Goal: Transaction & Acquisition: Purchase product/service

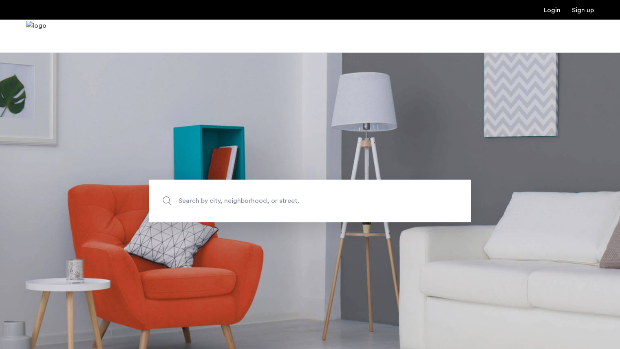
click at [224, 164] on section "Search by city, neighborhood, or street." at bounding box center [310, 200] width 620 height 297
click at [211, 205] on span "Search by city, neighborhood, or street." at bounding box center [291, 200] width 225 height 11
click at [211, 205] on input "Search by city, neighborhood, or street." at bounding box center [310, 200] width 322 height 42
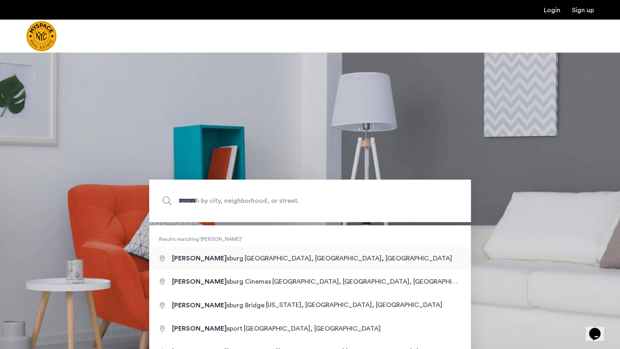
type input "**********"
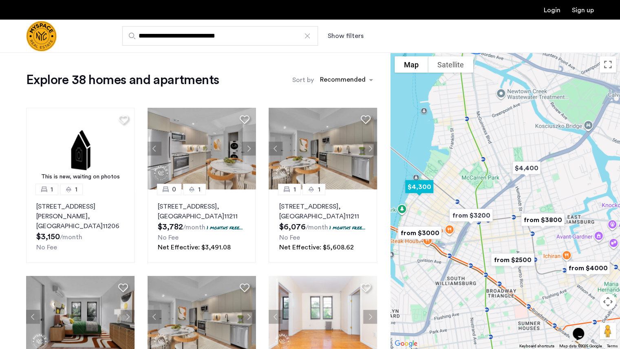
drag, startPoint x: 442, startPoint y: 139, endPoint x: 439, endPoint y: 186, distance: 47.4
click at [439, 186] on div at bounding box center [506, 200] width 230 height 297
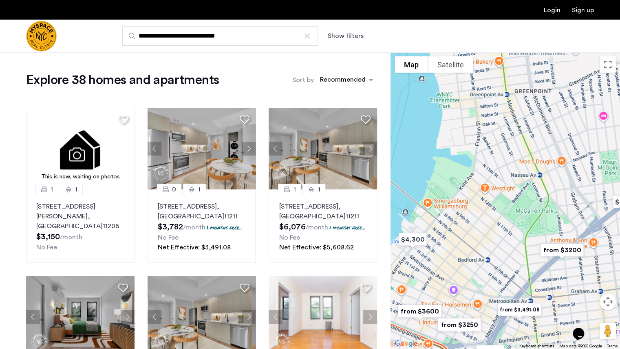
drag, startPoint x: 467, startPoint y: 239, endPoint x: 472, endPoint y: 173, distance: 66.3
click at [472, 173] on div at bounding box center [506, 200] width 230 height 297
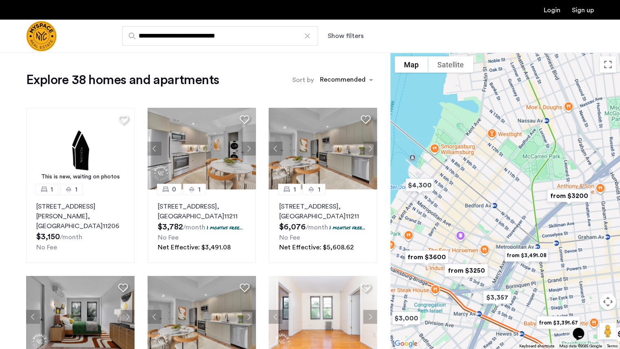
click at [429, 253] on img "from $3600" at bounding box center [427, 256] width 57 height 25
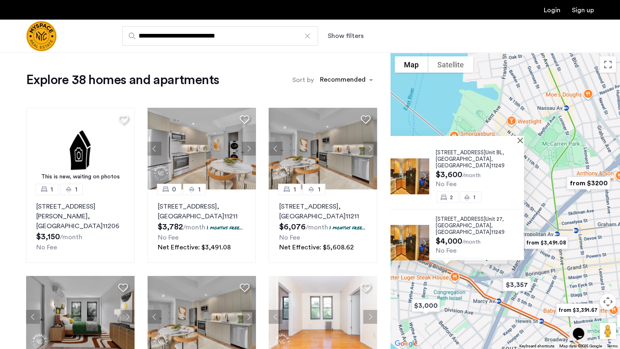
drag, startPoint x: 548, startPoint y: 279, endPoint x: 482, endPoint y: 266, distance: 67.5
click at [482, 266] on img "from $3250" at bounding box center [486, 257] width 57 height 25
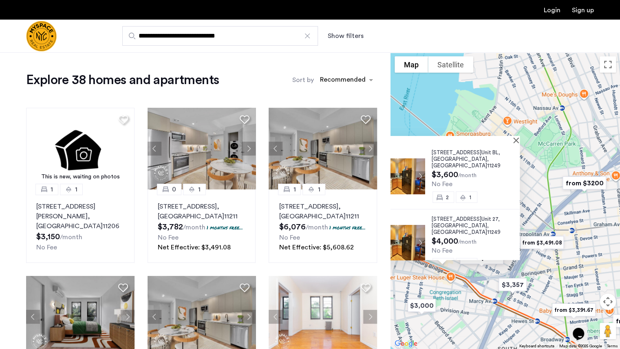
drag, startPoint x: 534, startPoint y: 228, endPoint x: 548, endPoint y: 191, distance: 39.9
click at [548, 191] on div "117 S 4th St, Unit BL, Brooklyn , NY 11249 $3,600 /month No Fee 2 1 117 S 4th S…" at bounding box center [506, 200] width 230 height 297
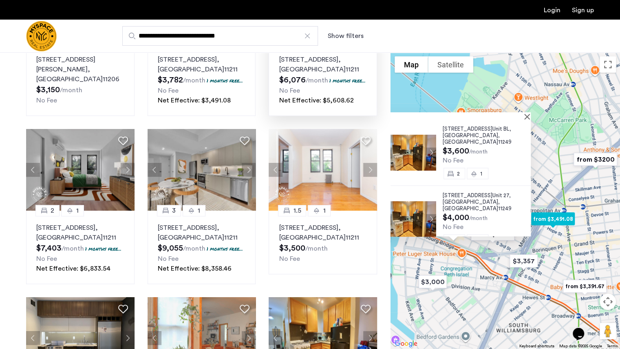
scroll to position [148, 0]
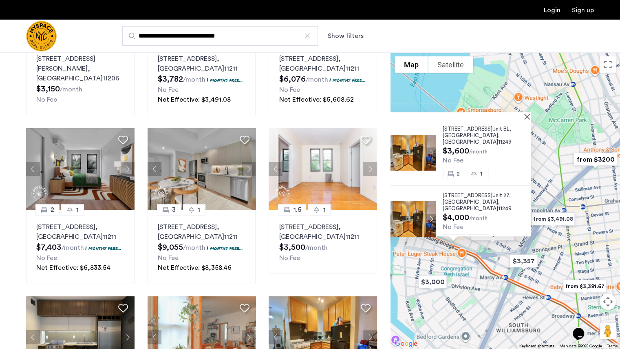
click at [0, 260] on div "Explore 38 homes and apartments Sort by Recommended This is new, waiting on pho…" at bounding box center [195, 291] width 391 height 773
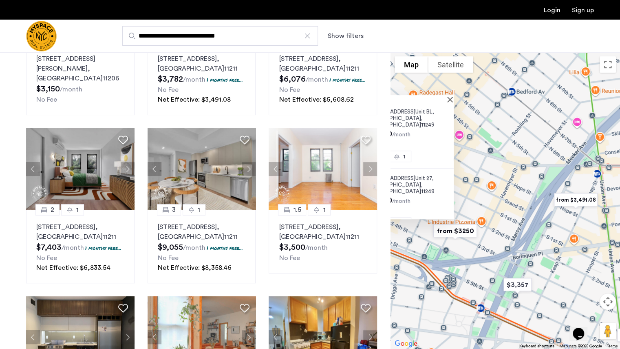
click at [467, 234] on img "from $3250" at bounding box center [455, 230] width 57 height 25
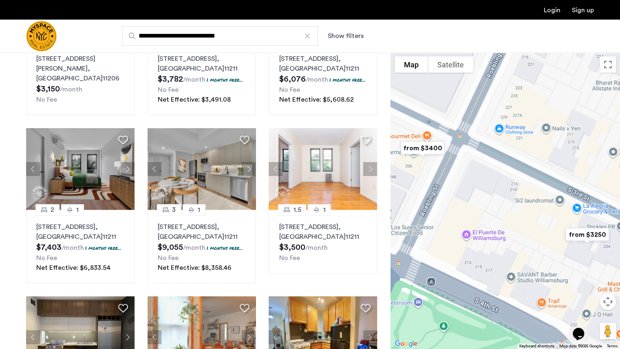
click at [426, 144] on img "from $3400" at bounding box center [422, 147] width 57 height 25
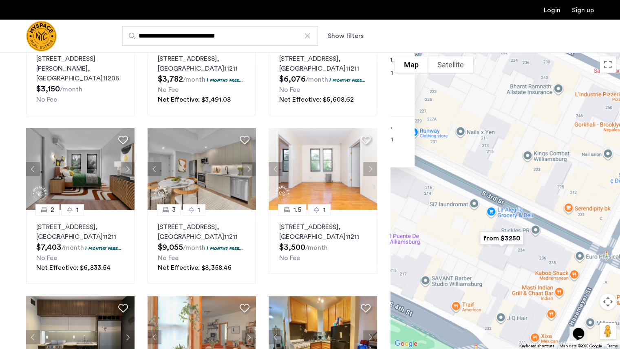
drag, startPoint x: 585, startPoint y: 255, endPoint x: 397, endPoint y: 202, distance: 195.3
click at [397, 202] on div "244 Roebling St, Unit 21, Brooklyn , NY 11211 $3,400 /month No Fee 2 1 244 Roeb…" at bounding box center [506, 200] width 230 height 297
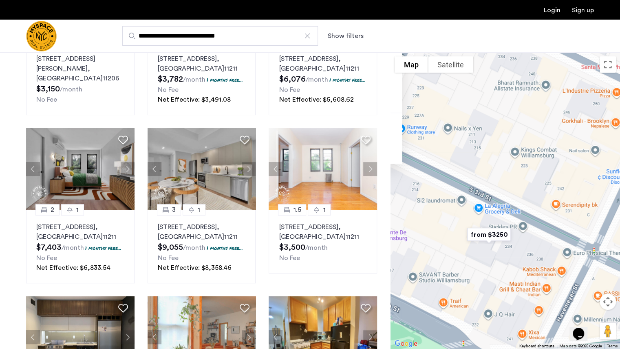
click at [480, 233] on img "from $3250" at bounding box center [489, 234] width 57 height 25
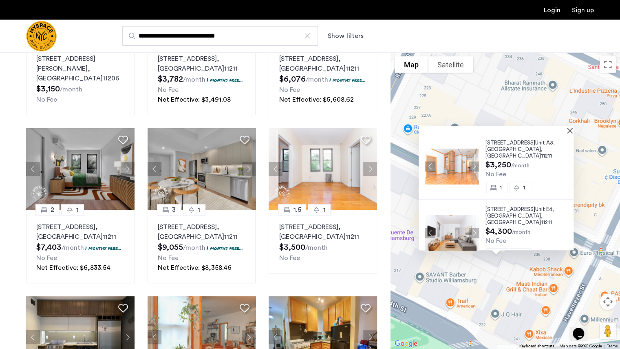
click at [472, 164] on button "Next apartment" at bounding box center [474, 166] width 10 height 10
click at [425, 164] on button "Previous apartment" at bounding box center [430, 166] width 10 height 10
click at [462, 154] on img at bounding box center [452, 166] width 54 height 36
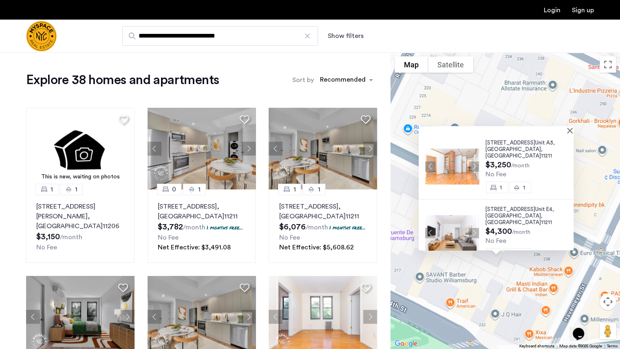
scroll to position [2, 0]
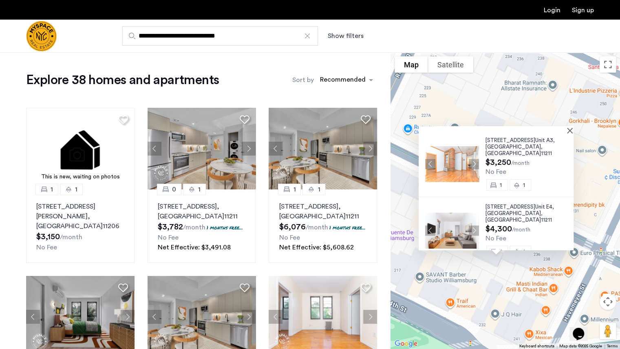
click at [473, 159] on button "Next apartment" at bounding box center [474, 164] width 10 height 10
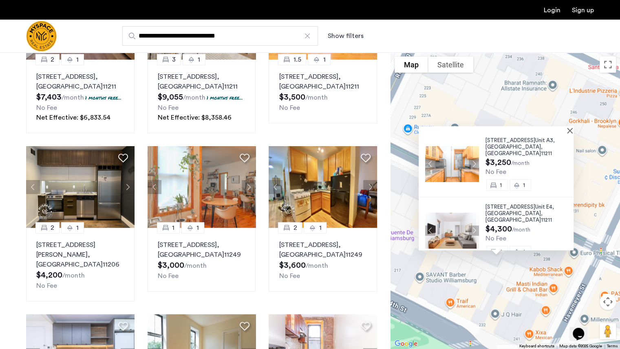
scroll to position [298, 0]
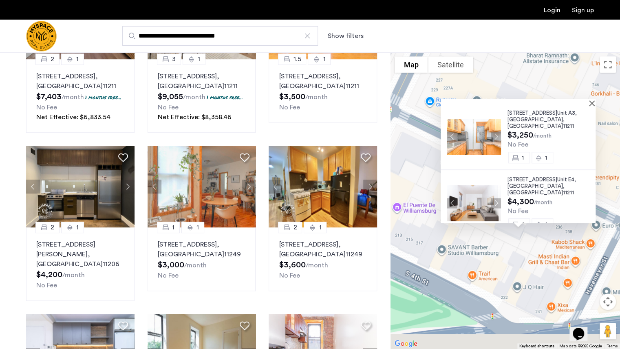
drag, startPoint x: 391, startPoint y: 207, endPoint x: 422, endPoint y: 175, distance: 45.0
click at [422, 175] on div "228 S 3rd St, Unit A3, Brooklyn , NY 11211 $3,250 /month No Fee 1 1 228 S 3rd S…" at bounding box center [506, 200] width 230 height 297
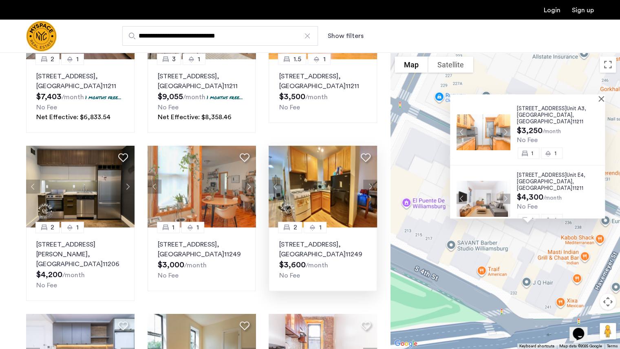
click at [333, 185] on img at bounding box center [323, 187] width 109 height 82
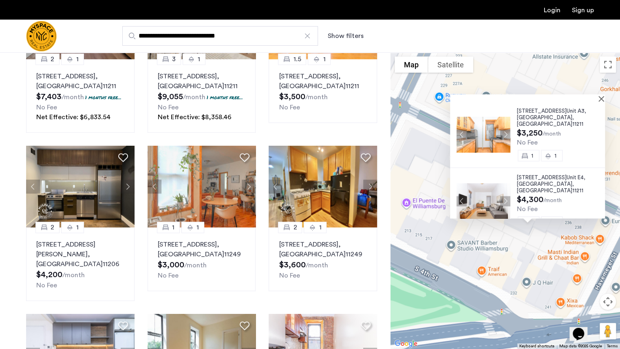
click at [603, 98] on div at bounding box center [527, 97] width 155 height 7
click at [605, 96] on button "Close" at bounding box center [603, 98] width 6 height 6
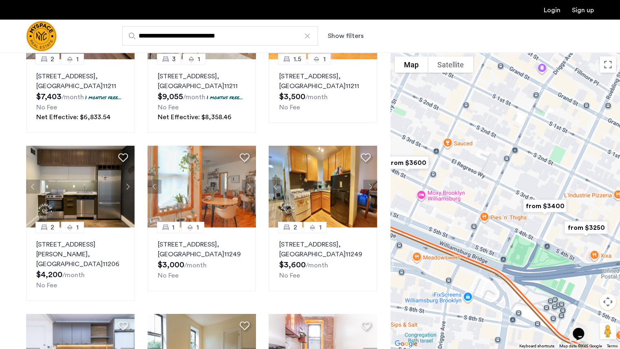
drag, startPoint x: 441, startPoint y: 135, endPoint x: 564, endPoint y: 167, distance: 127.7
click at [564, 167] on div "To navigate, press the arrow keys." at bounding box center [506, 200] width 230 height 297
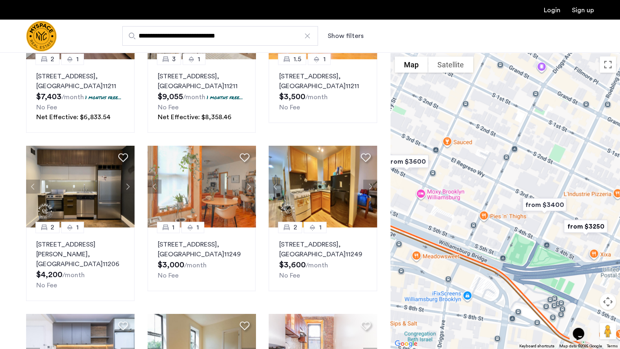
click at [569, 22] on div "**********" at bounding box center [310, 36] width 620 height 33
click at [582, 11] on link "Sign up" at bounding box center [583, 10] width 22 height 7
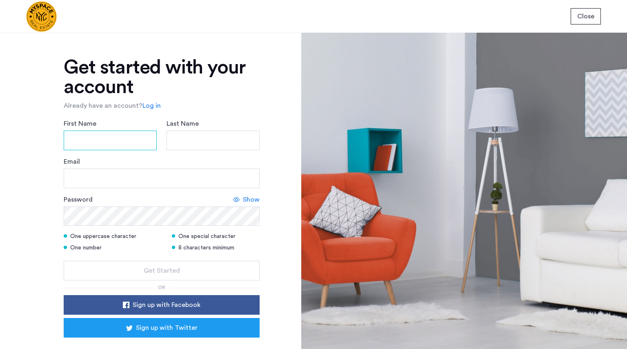
click at [112, 142] on input "First Name" at bounding box center [110, 141] width 93 height 20
type input "*******"
click at [198, 144] on input "Last Name" at bounding box center [212, 141] width 93 height 20
type input "******"
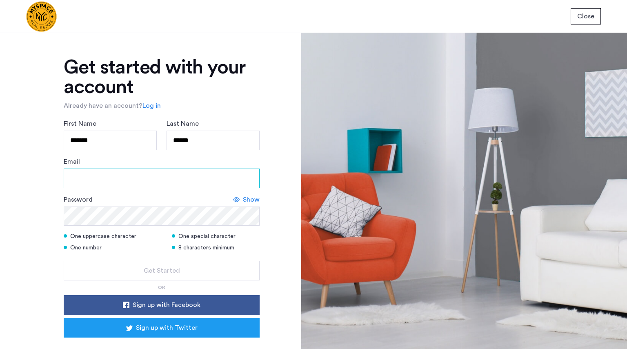
click at [158, 176] on input "Email" at bounding box center [162, 178] width 196 height 20
type input "**********"
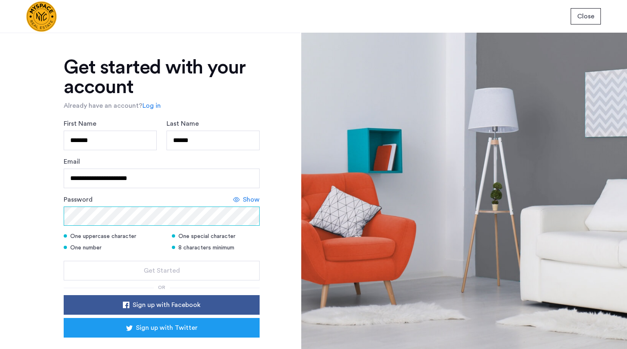
scroll to position [35, 0]
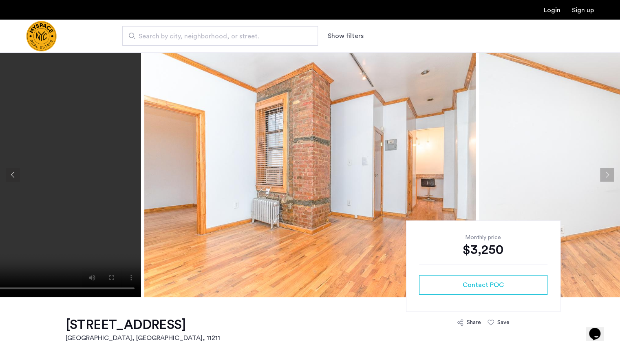
click at [609, 168] on button "Next apartment" at bounding box center [607, 175] width 14 height 14
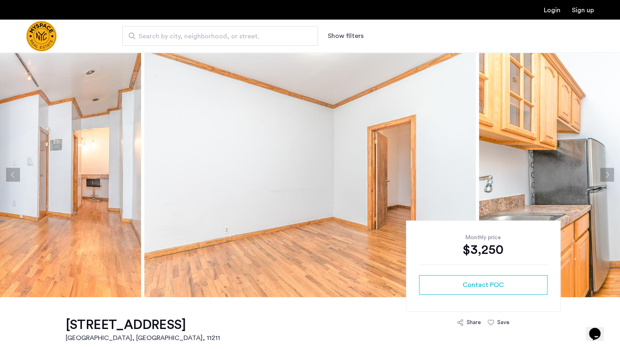
click at [609, 168] on button "Next apartment" at bounding box center [607, 175] width 14 height 14
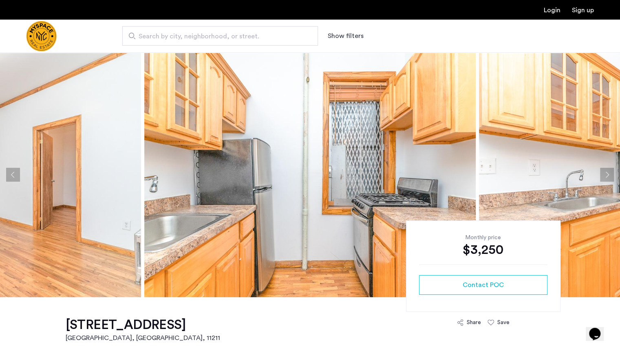
click at [609, 168] on button "Next apartment" at bounding box center [607, 175] width 14 height 14
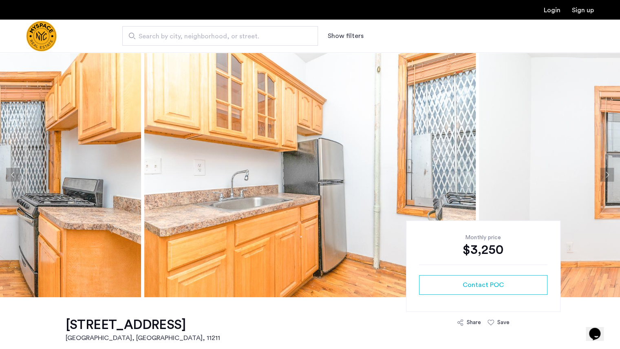
click at [609, 168] on button "Next apartment" at bounding box center [607, 175] width 14 height 14
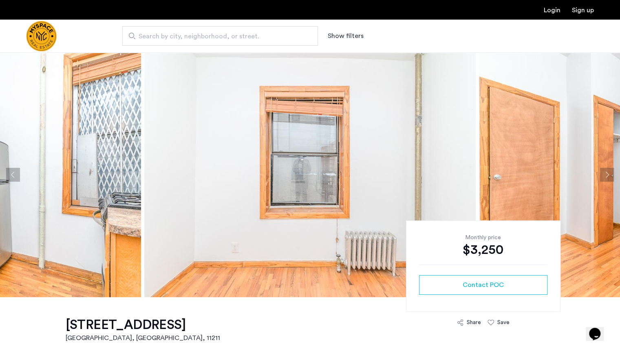
click at [609, 168] on button "Next apartment" at bounding box center [607, 175] width 14 height 14
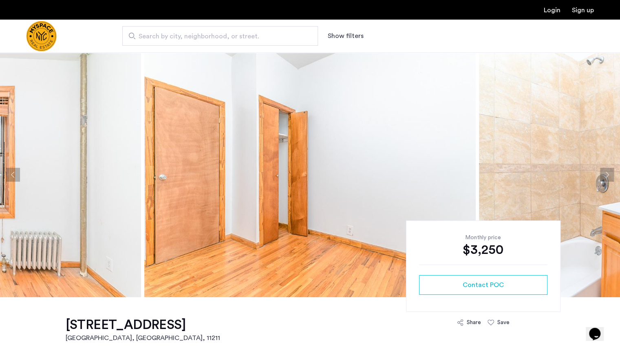
click at [609, 168] on button "Next apartment" at bounding box center [607, 175] width 14 height 14
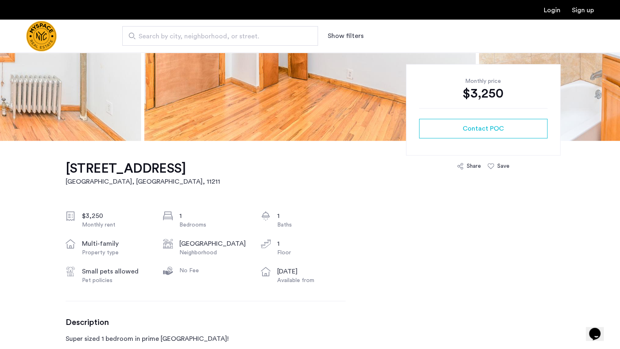
scroll to position [155, 0]
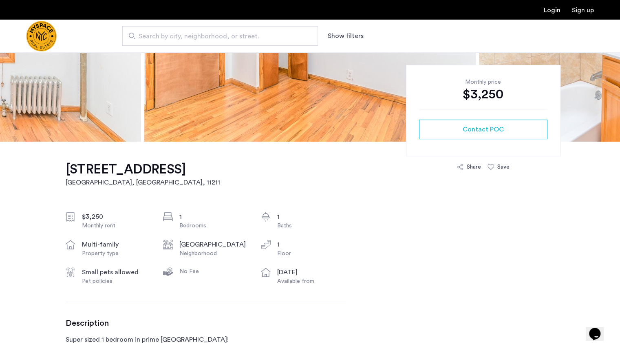
copy h1 "228 S 3rd St, Unit A3"
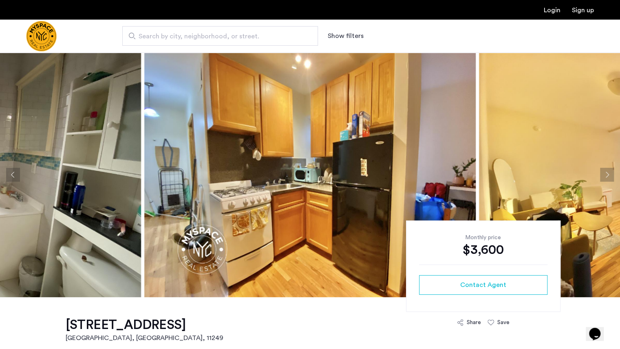
click at [602, 175] on button "Next apartment" at bounding box center [607, 175] width 14 height 14
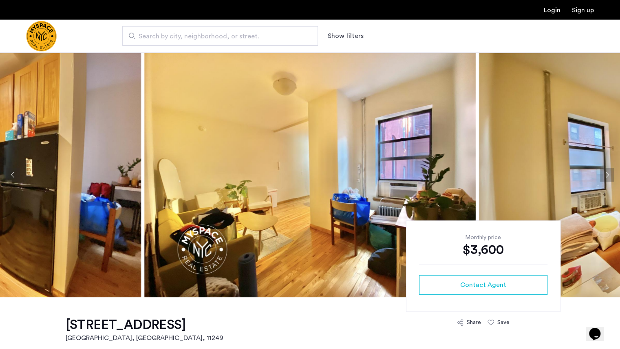
click at [602, 175] on button "Next apartment" at bounding box center [607, 175] width 14 height 14
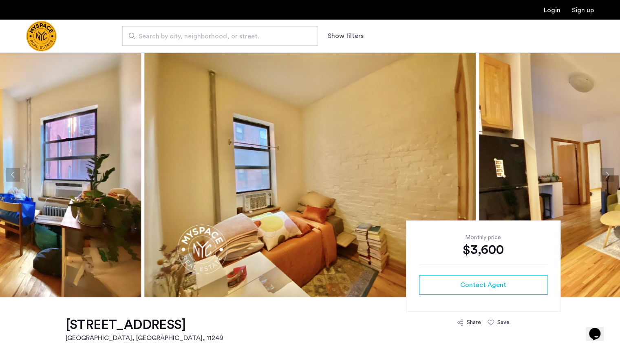
click at [602, 175] on button "Next apartment" at bounding box center [607, 175] width 14 height 14
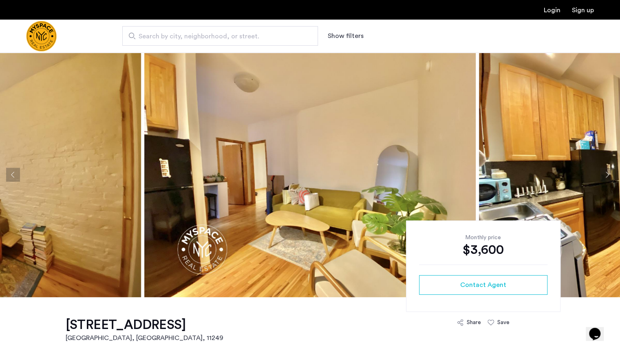
click at [602, 175] on button "Next apartment" at bounding box center [607, 175] width 14 height 14
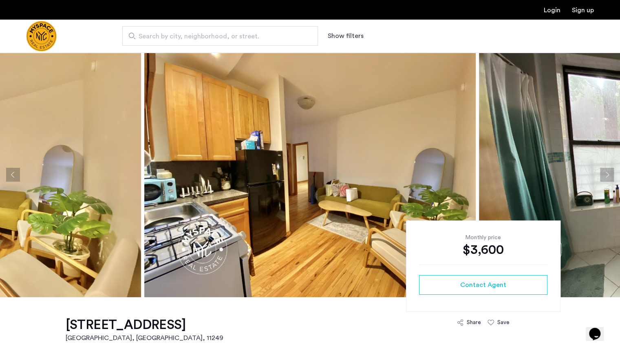
click at [602, 175] on button "Next apartment" at bounding box center [607, 175] width 14 height 14
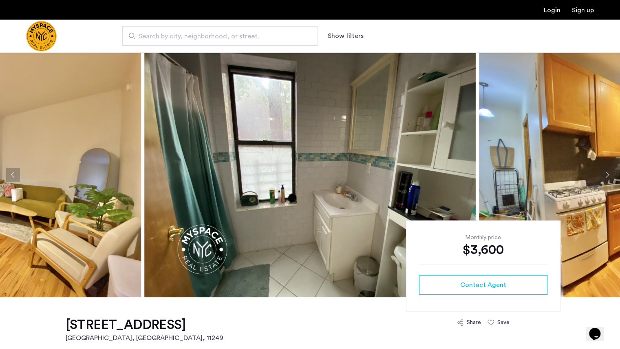
click at [602, 175] on button "Next apartment" at bounding box center [607, 175] width 14 height 14
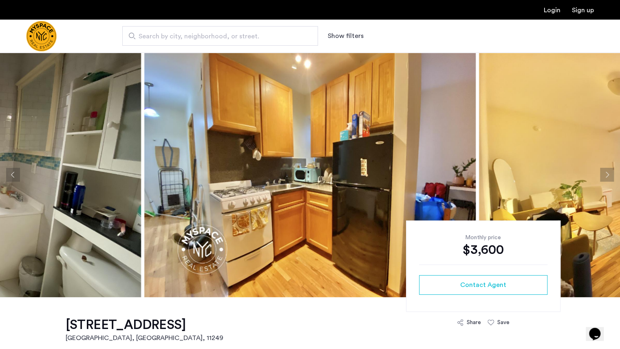
click at [602, 175] on button "Next apartment" at bounding box center [607, 175] width 14 height 14
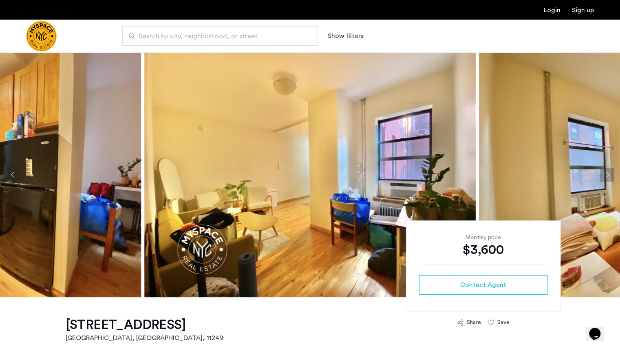
click at [602, 175] on button "Next apartment" at bounding box center [607, 175] width 14 height 14
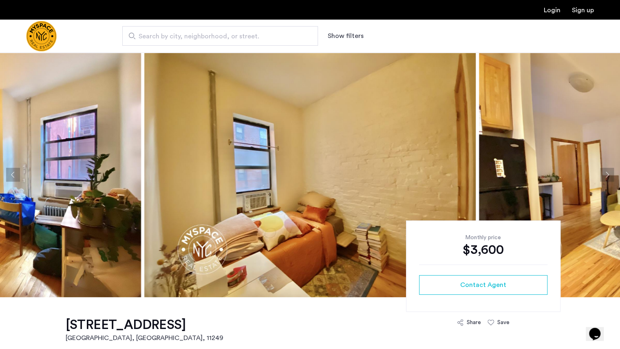
scroll to position [102, 0]
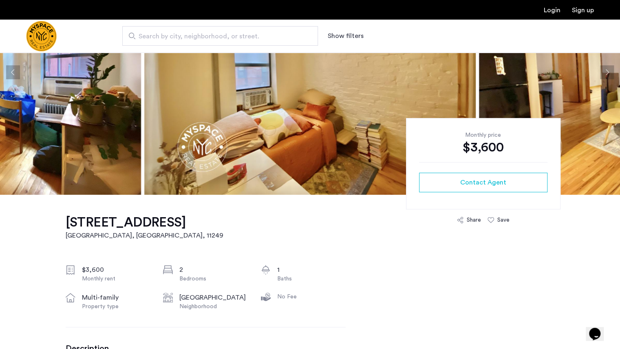
copy h1 "117 S 4th St, Unit BL"
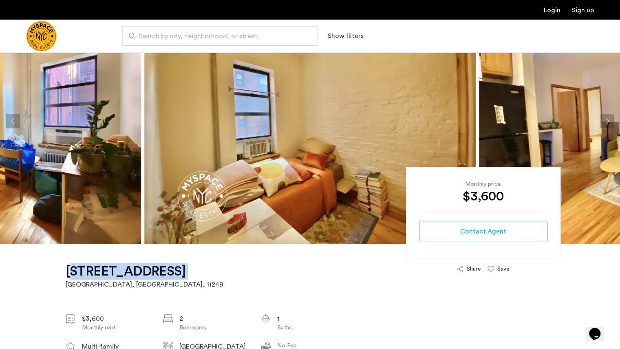
scroll to position [53, 0]
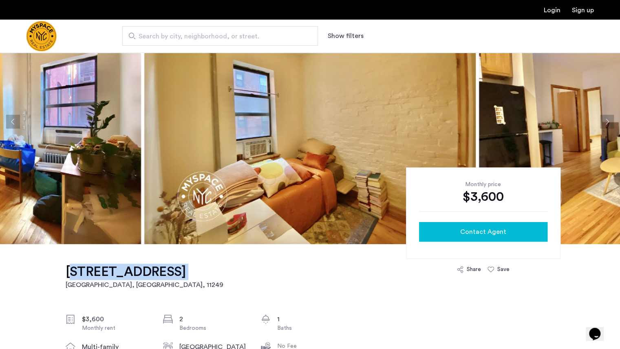
drag, startPoint x: 471, startPoint y: 234, endPoint x: 464, endPoint y: 229, distance: 7.9
click at [464, 229] on span "Contact Agent" at bounding box center [484, 232] width 46 height 10
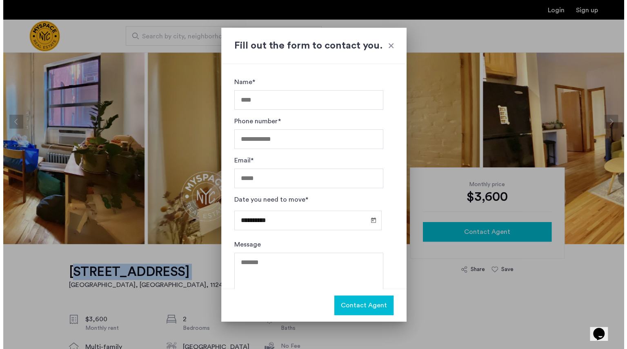
scroll to position [0, 0]
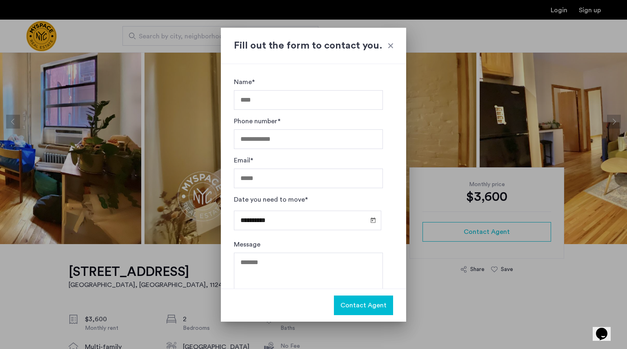
click at [393, 45] on div at bounding box center [390, 46] width 8 height 8
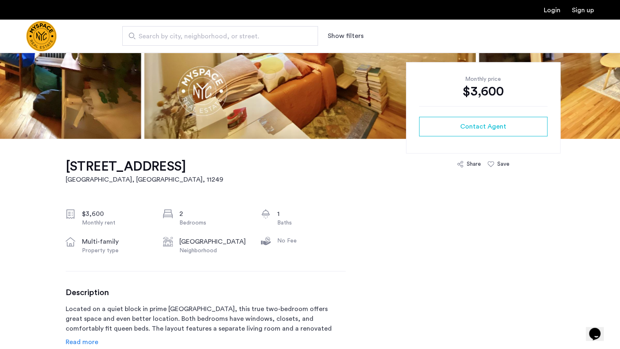
scroll to position [159, 0]
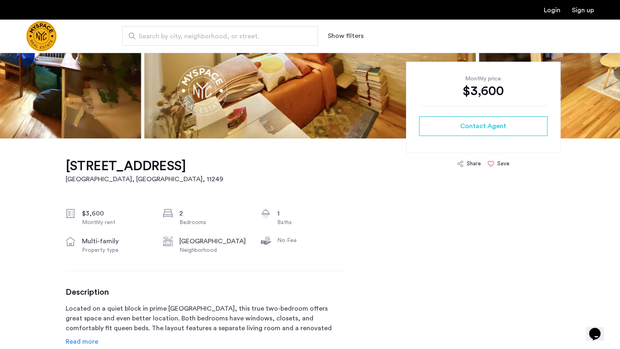
click at [495, 163] on div "Save" at bounding box center [499, 163] width 22 height 8
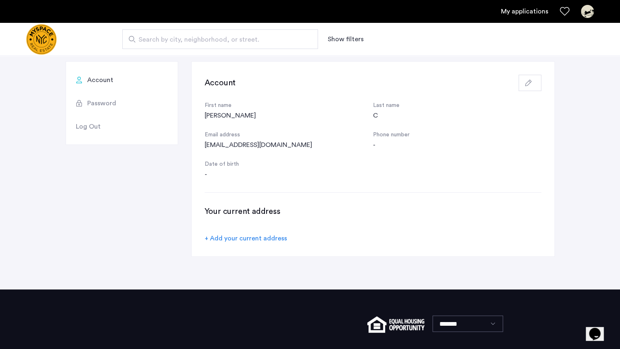
scroll to position [73, 0]
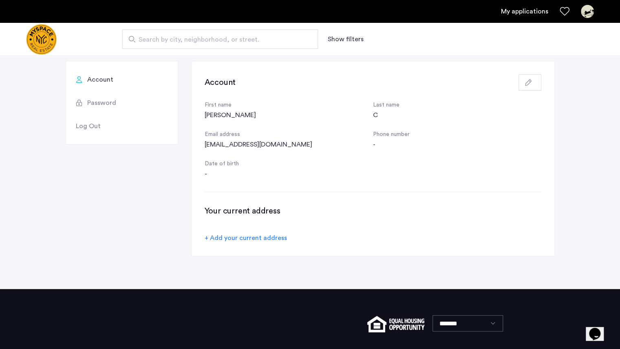
click at [517, 82] on div at bounding box center [529, 82] width 26 height 16
click at [529, 82] on icon "button" at bounding box center [528, 82] width 7 height 7
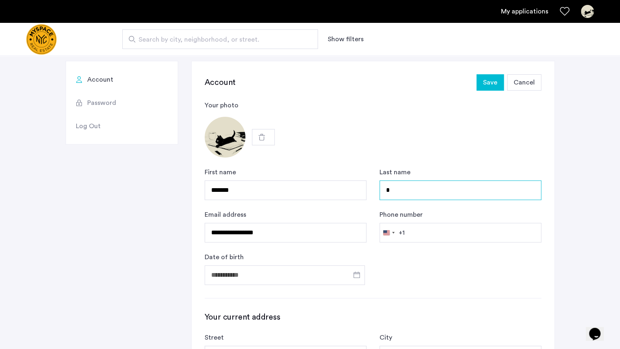
click at [394, 189] on input "*" at bounding box center [461, 190] width 162 height 20
type input "******"
click at [268, 131] on button "button" at bounding box center [263, 137] width 23 height 16
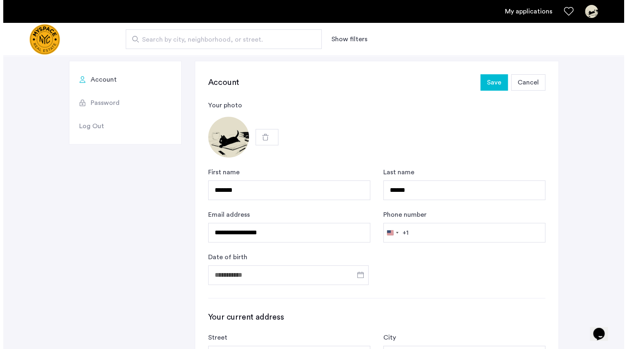
scroll to position [0, 0]
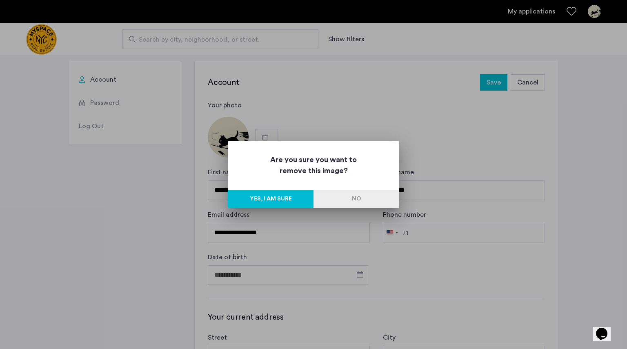
click at [295, 202] on button "Yes, I am sure" at bounding box center [271, 199] width 86 height 18
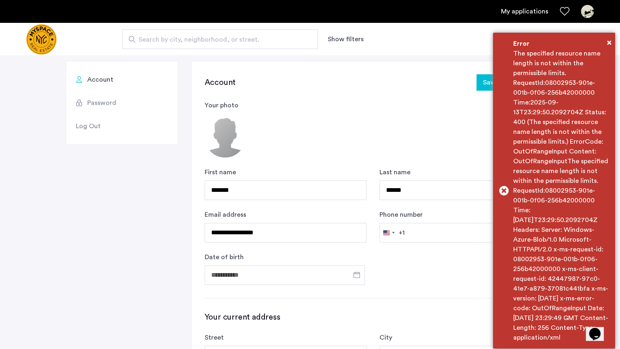
scroll to position [183, 0]
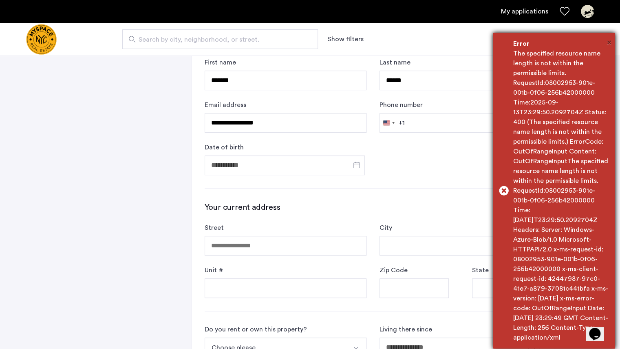
click at [608, 42] on span "×" at bounding box center [609, 42] width 4 height 8
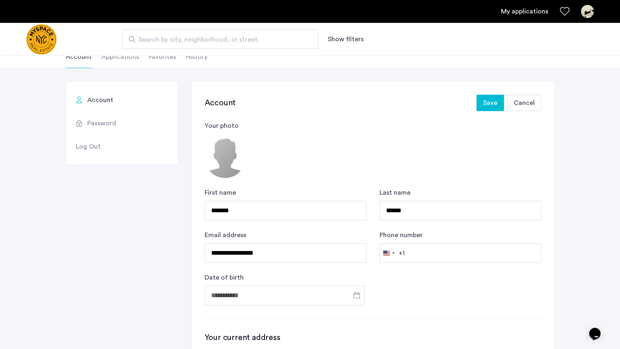
scroll to position [0, 0]
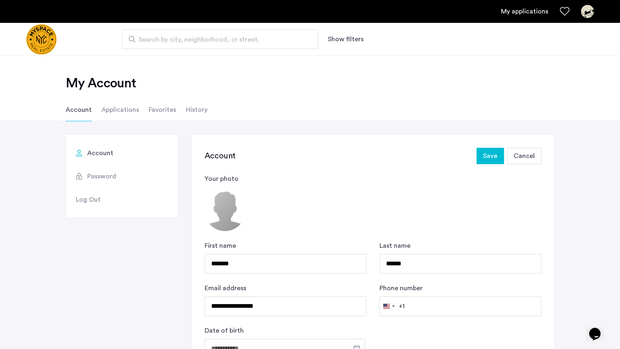
click at [496, 159] on span "Save" at bounding box center [490, 156] width 14 height 10
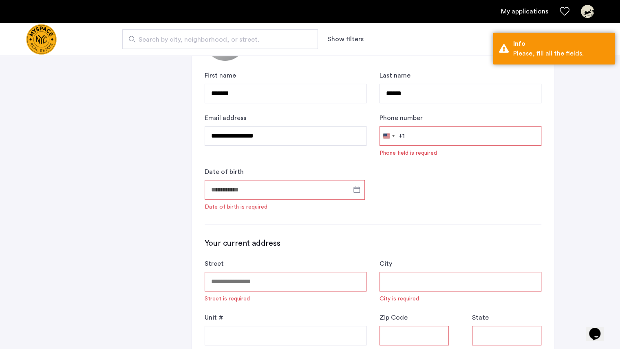
scroll to position [172, 0]
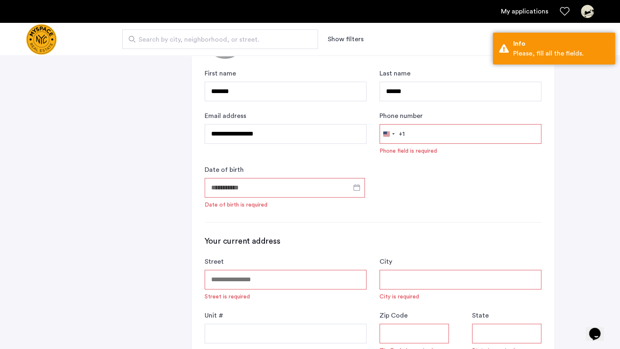
click at [423, 124] on input "Phone number" at bounding box center [461, 134] width 162 height 20
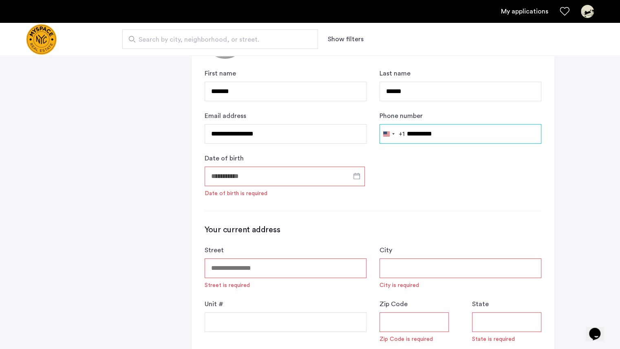
type input "**********"
click at [337, 177] on input "Date of birth" at bounding box center [285, 176] width 160 height 20
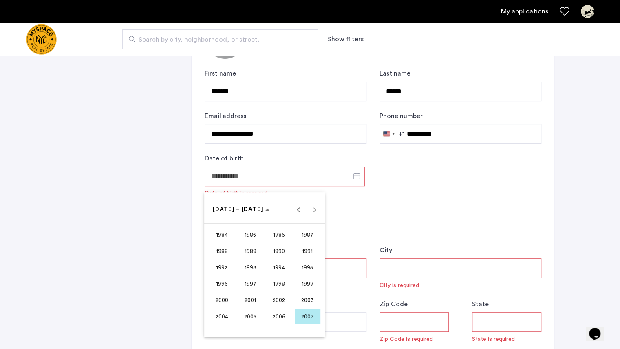
click at [375, 206] on div at bounding box center [310, 174] width 620 height 349
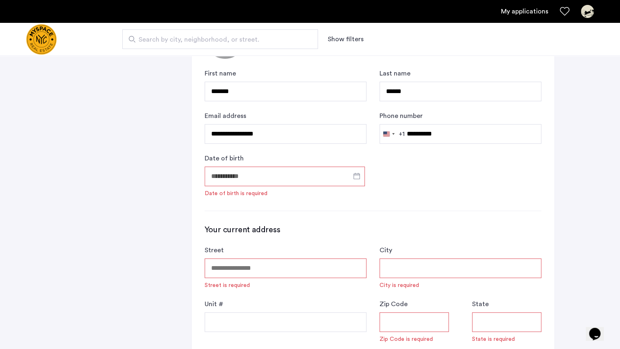
click at [322, 172] on input "Date of birth" at bounding box center [285, 176] width 160 height 20
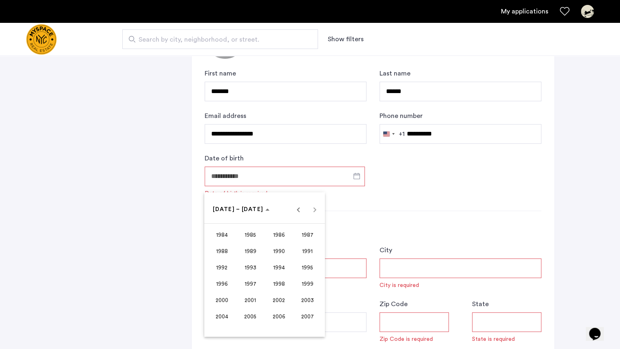
click at [224, 315] on span "2004" at bounding box center [222, 316] width 26 height 15
click at [305, 283] on span "DEC" at bounding box center [308, 283] width 26 height 15
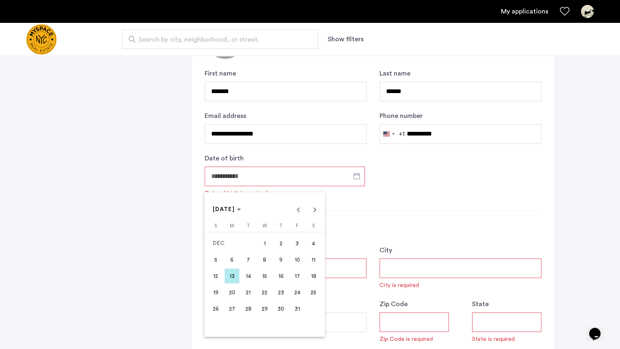
click at [234, 277] on span "13" at bounding box center [232, 275] width 15 height 15
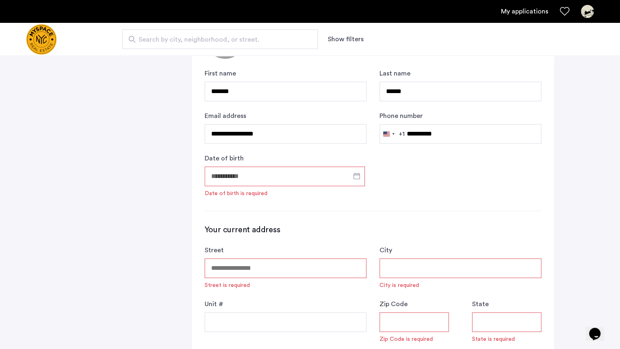
type input "**********"
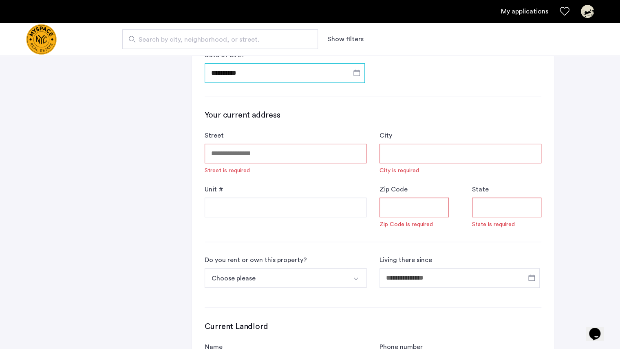
scroll to position [0, 0]
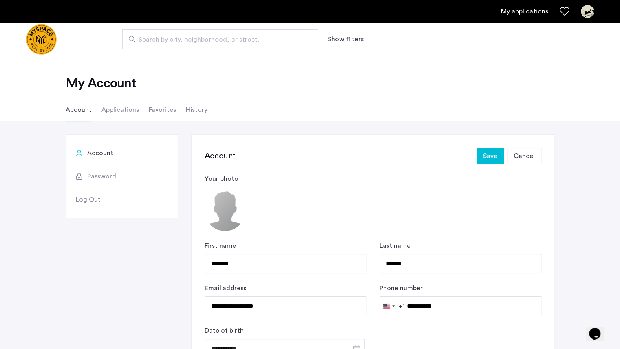
click at [494, 150] on button "Save" at bounding box center [490, 156] width 27 height 16
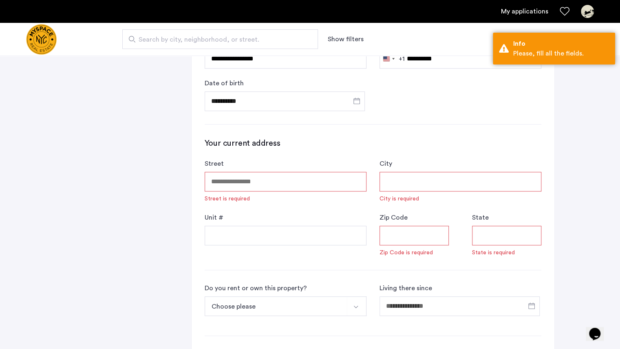
scroll to position [248, 0]
click at [239, 185] on input "Street" at bounding box center [286, 181] width 162 height 20
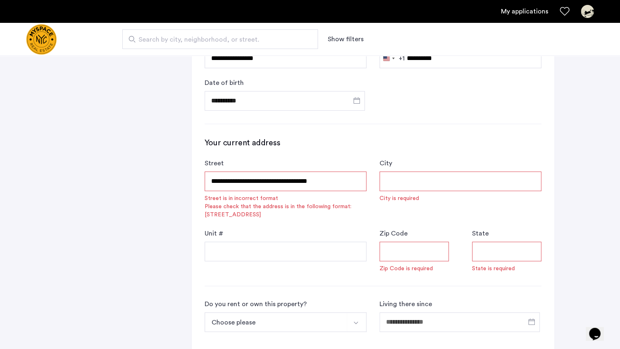
type input "**********"
type input "*****"
type input "**"
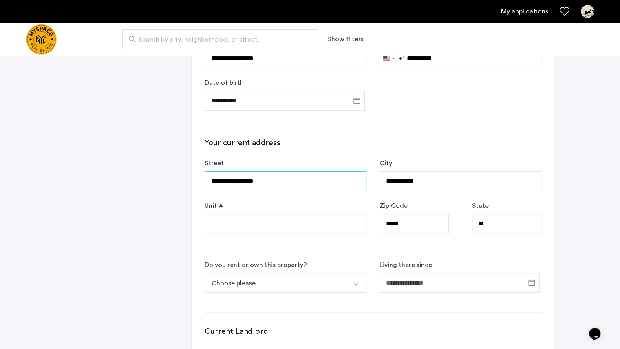
click at [297, 182] on input "**********" at bounding box center [286, 181] width 162 height 20
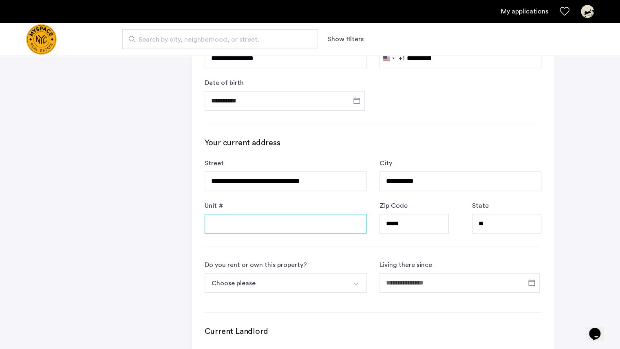
type input "**********"
type input "********"
type input "*****"
type input "**"
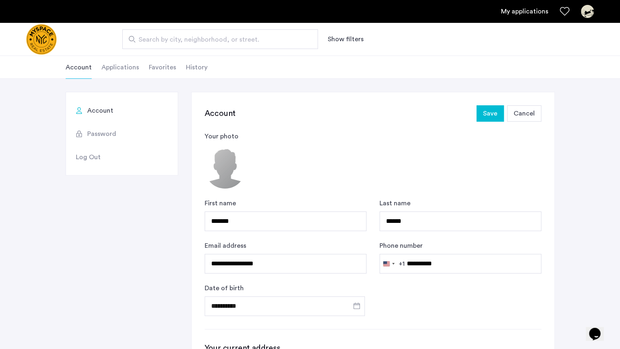
scroll to position [4, 0]
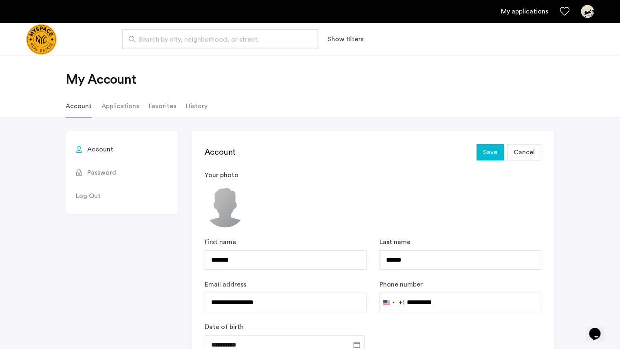
click at [491, 153] on span "Save" at bounding box center [490, 152] width 14 height 10
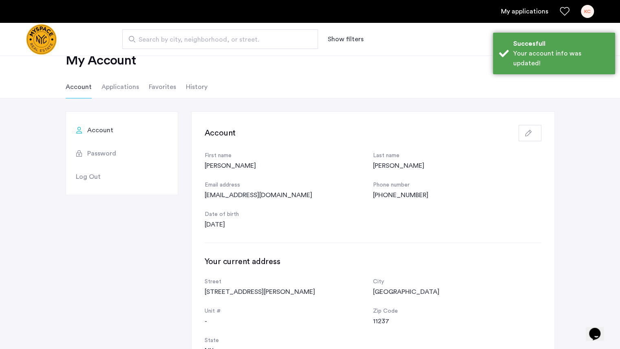
scroll to position [0, 0]
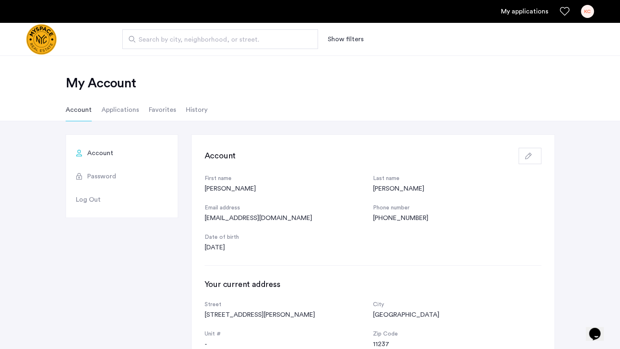
click at [26, 33] on img "Cazamio logo" at bounding box center [41, 39] width 31 height 31
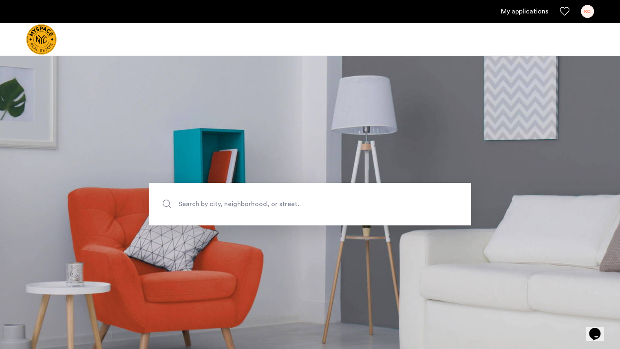
click at [217, 205] on span "Search by city, neighborhood, or street." at bounding box center [291, 203] width 225 height 11
click at [217, 205] on input "Search by city, neighborhood, or street." at bounding box center [310, 204] width 322 height 42
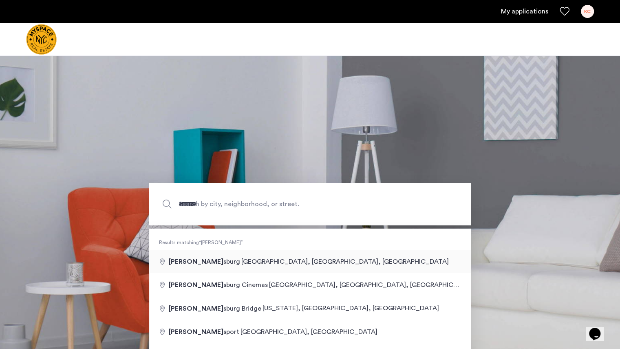
type input "**********"
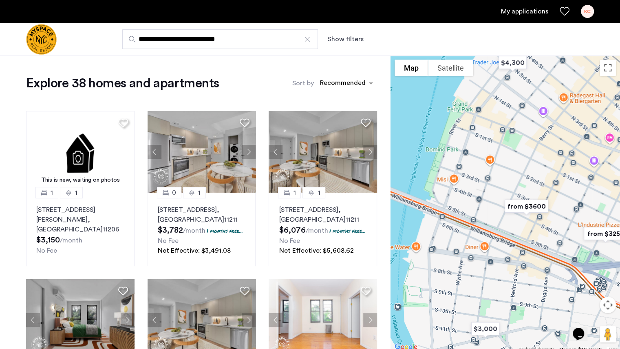
drag, startPoint x: 426, startPoint y: 239, endPoint x: 576, endPoint y: 154, distance: 173.0
click at [576, 154] on div at bounding box center [506, 203] width 230 height 297
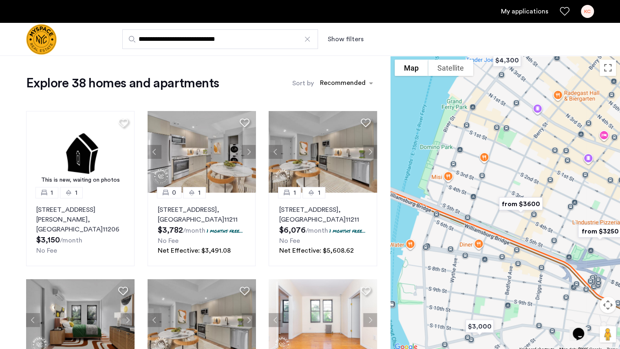
click at [532, 202] on img "from $3600" at bounding box center [521, 203] width 57 height 25
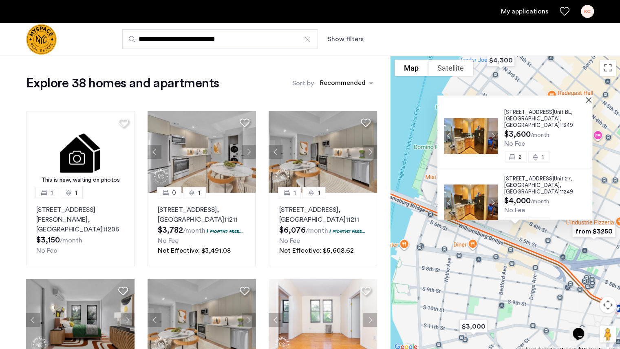
click at [479, 123] on img at bounding box center [471, 135] width 54 height 36
click at [463, 194] on img at bounding box center [471, 202] width 54 height 36
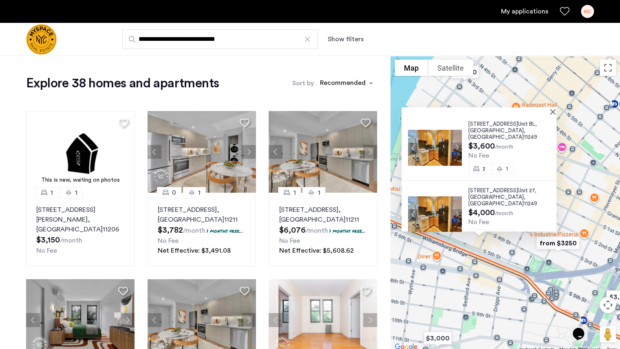
drag, startPoint x: 481, startPoint y: 280, endPoint x: 436, endPoint y: 296, distance: 46.8
click at [436, 296] on div "117 S 4th St, Unit BL, Brooklyn , NY 11249 $3,600 /month No Fee 2 1 117 S 4th S…" at bounding box center [506, 203] width 230 height 297
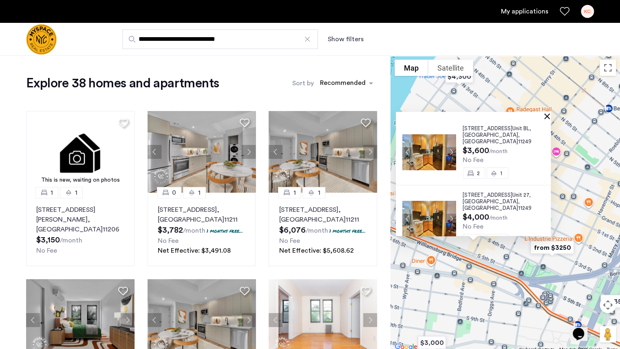
click at [551, 117] on button "Close" at bounding box center [549, 116] width 6 height 6
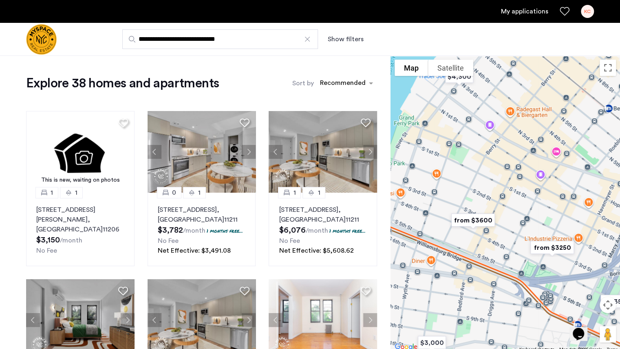
click at [348, 42] on button "Show filters" at bounding box center [346, 39] width 36 height 10
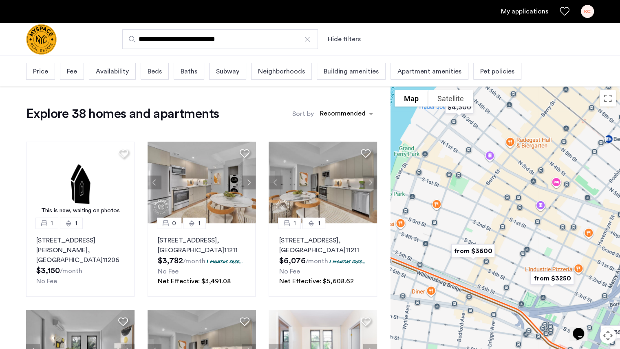
click at [155, 66] on span "Beds" at bounding box center [155, 71] width 14 height 10
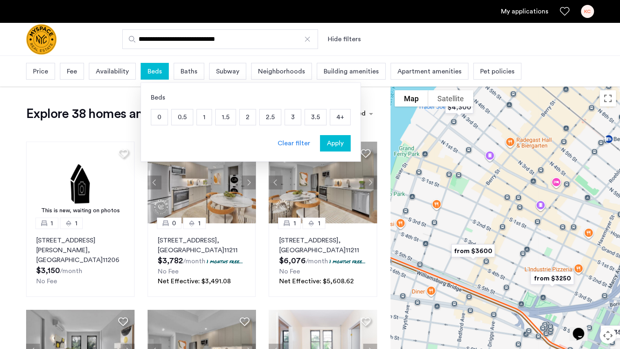
click at [244, 116] on p "2" at bounding box center [248, 117] width 16 height 16
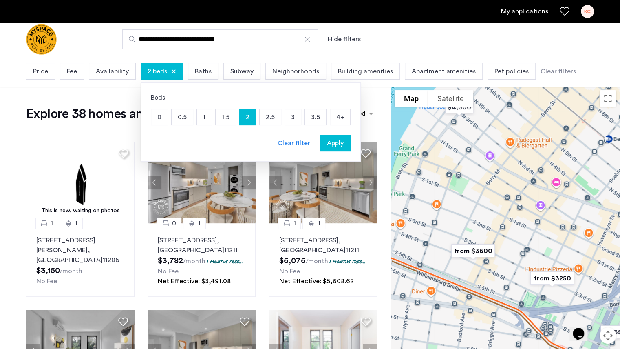
click at [224, 112] on p "1.5" at bounding box center [226, 117] width 20 height 16
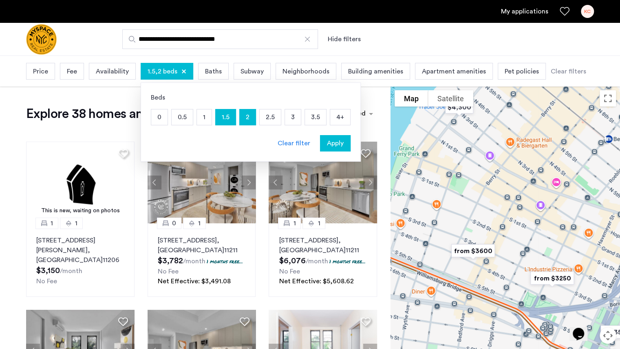
click at [45, 68] on span "Price" at bounding box center [40, 71] width 15 height 10
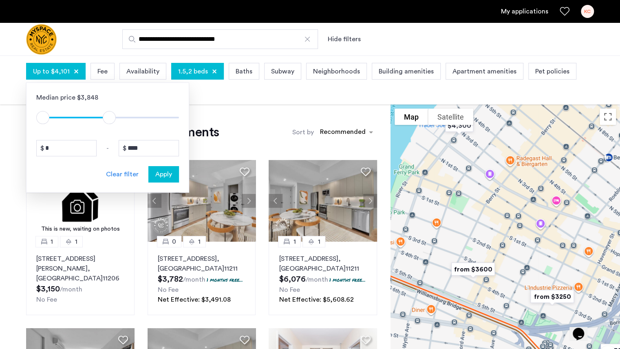
type input "****"
drag, startPoint x: 167, startPoint y: 120, endPoint x: 111, endPoint y: 109, distance: 57.0
click at [111, 109] on div "$1 $8000 $1 $4201" at bounding box center [107, 113] width 143 height 22
click at [172, 174] on div "Apply" at bounding box center [164, 174] width 26 height 10
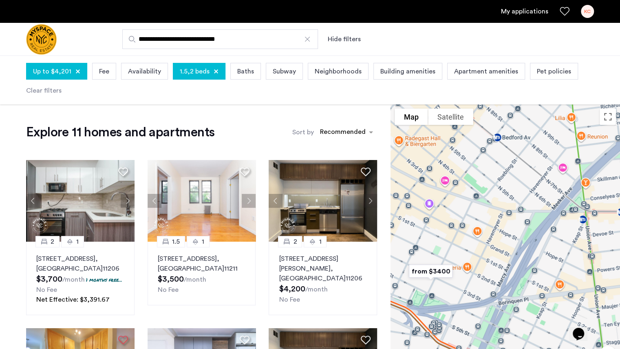
drag, startPoint x: 488, startPoint y: 216, endPoint x: 574, endPoint y: 142, distance: 113.3
click at [574, 142] on div at bounding box center [506, 252] width 230 height 297
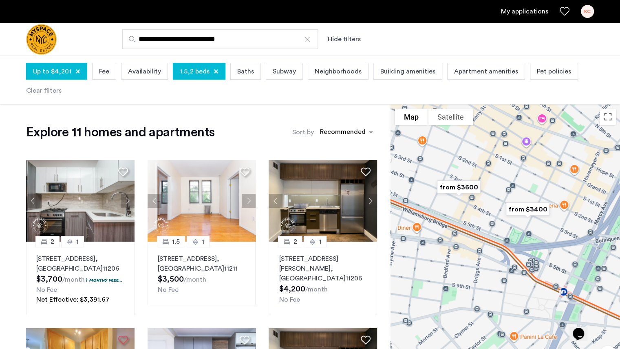
drag, startPoint x: 490, startPoint y: 208, endPoint x: 578, endPoint y: 145, distance: 107.9
click at [578, 145] on div at bounding box center [506, 252] width 230 height 297
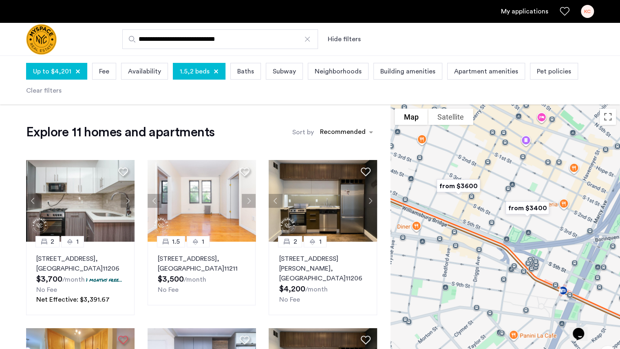
click at [532, 209] on img "from $3400" at bounding box center [527, 207] width 57 height 25
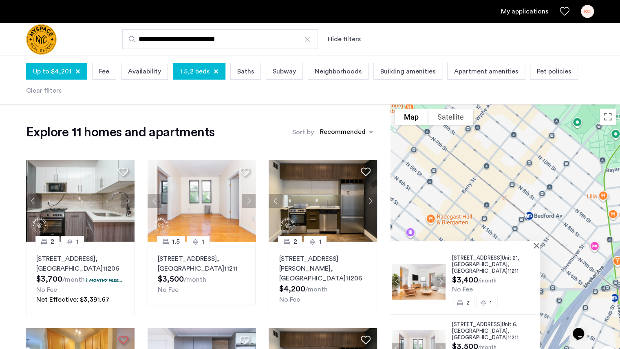
drag, startPoint x: 569, startPoint y: 125, endPoint x: 503, endPoint y: 235, distance: 127.7
click at [503, 235] on div "244 Roebling St, Unit 21, Brooklyn , NY 11211 $3,400 /month No Fee 2 1 244 Roeb…" at bounding box center [506, 252] width 230 height 297
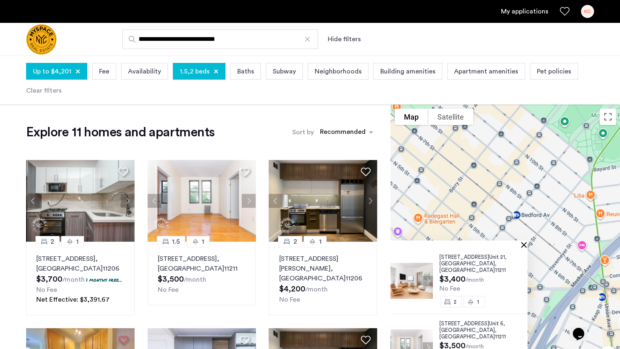
click at [527, 244] on button "Close" at bounding box center [526, 244] width 6 height 6
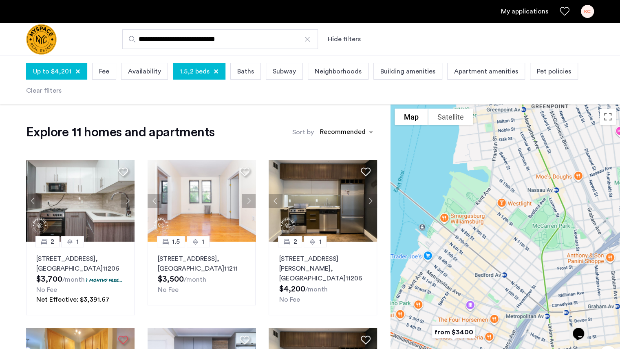
drag, startPoint x: 588, startPoint y: 188, endPoint x: 557, endPoint y: 269, distance: 87.1
click at [557, 269] on div "To navigate, press the arrow keys." at bounding box center [506, 252] width 230 height 297
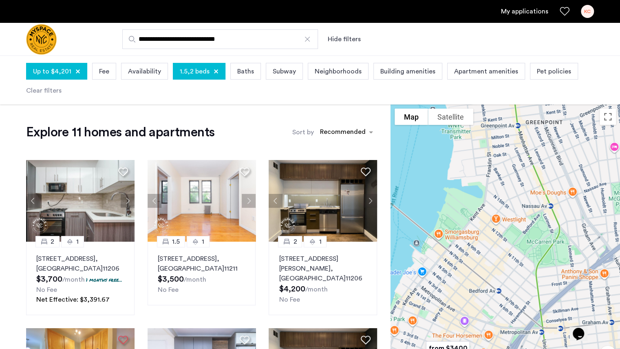
drag, startPoint x: 596, startPoint y: 241, endPoint x: 559, endPoint y: 277, distance: 51.1
click at [559, 277] on div "To navigate, press the arrow keys." at bounding box center [506, 252] width 230 height 297
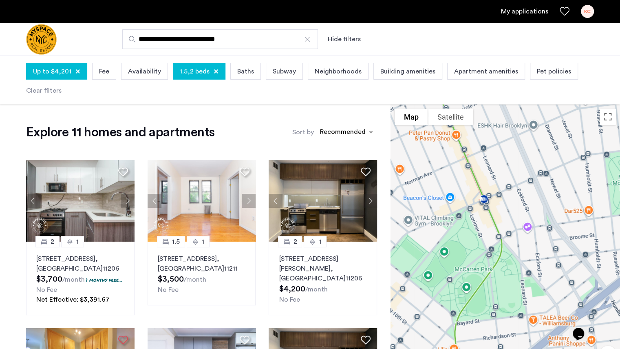
drag, startPoint x: 538, startPoint y: 276, endPoint x: 568, endPoint y: 275, distance: 30.2
click at [568, 275] on div "To navigate, press the arrow keys." at bounding box center [506, 252] width 230 height 297
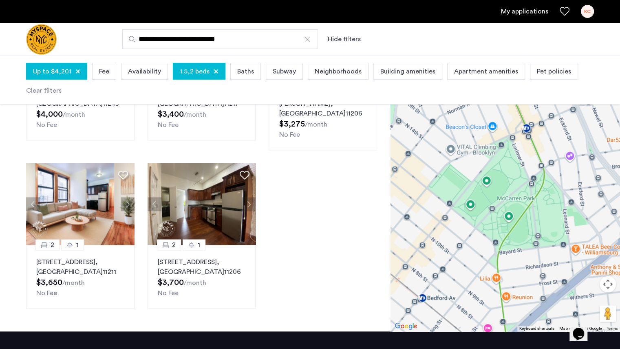
scroll to position [500, 0]
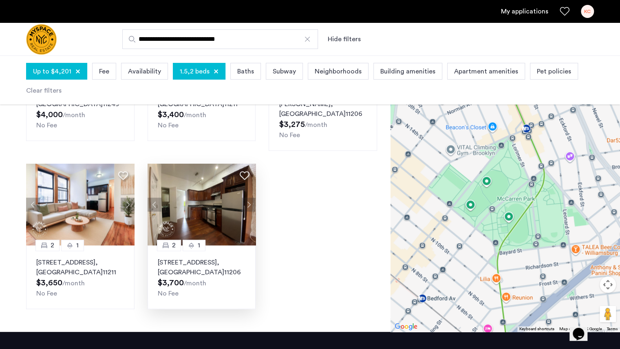
click at [204, 221] on img at bounding box center [202, 205] width 109 height 82
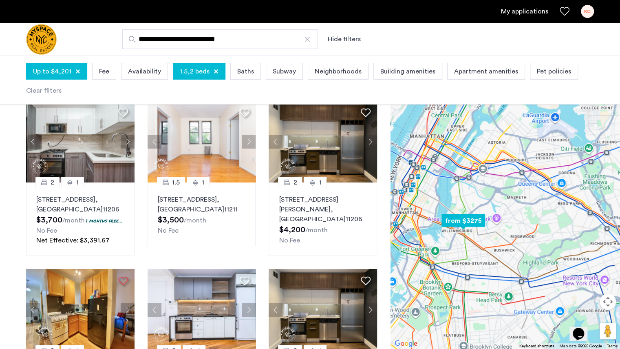
scroll to position [58, 0]
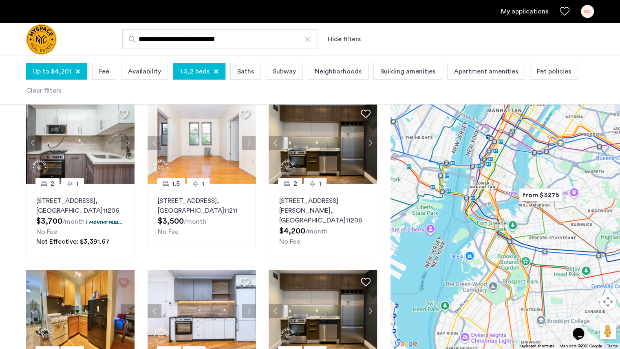
drag, startPoint x: 457, startPoint y: 250, endPoint x: 533, endPoint y: 235, distance: 77.2
click at [533, 235] on div "To navigate, press the arrow keys." at bounding box center [506, 200] width 230 height 297
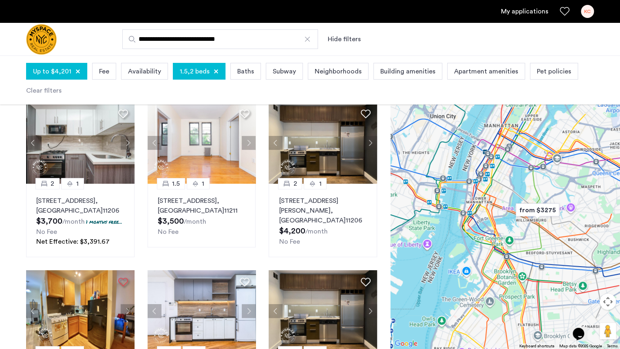
click at [312, 38] on input "**********" at bounding box center [220, 39] width 196 height 20
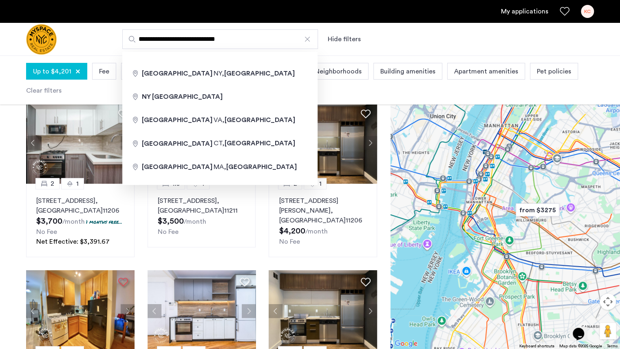
click at [308, 40] on div at bounding box center [307, 39] width 8 height 8
click at [308, 40] on input "**********" at bounding box center [220, 39] width 196 height 20
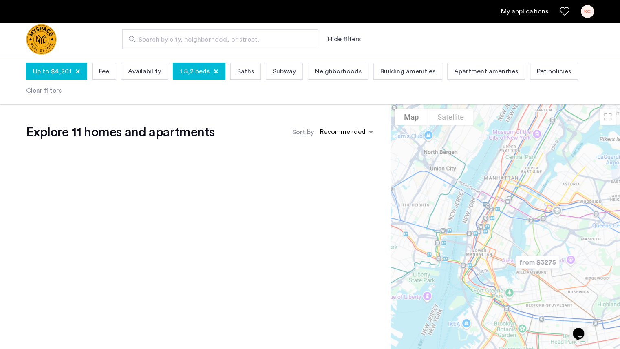
click at [250, 35] on span "Search by city, neighborhood, or street." at bounding box center [217, 40] width 157 height 10
click at [250, 35] on input "Search by city, neighborhood, or street." at bounding box center [220, 39] width 196 height 20
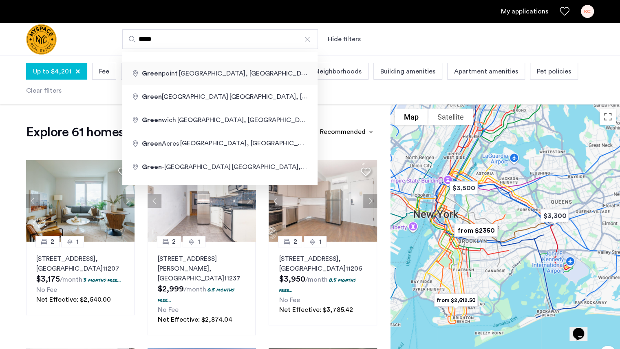
type input "**********"
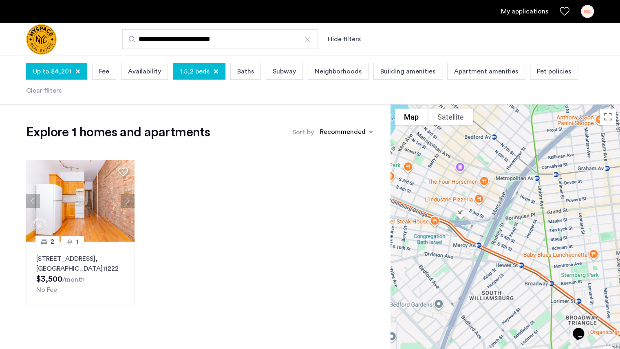
drag, startPoint x: 476, startPoint y: 162, endPoint x: 458, endPoint y: 310, distance: 149.2
click at [458, 310] on div "To navigate, press the arrow keys." at bounding box center [506, 252] width 230 height 297
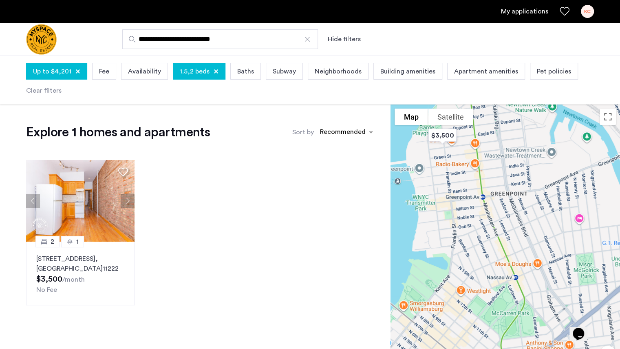
drag, startPoint x: 547, startPoint y: 266, endPoint x: 526, endPoint y: 339, distance: 75.5
click at [526, 339] on div "To navigate, press the arrow keys." at bounding box center [506, 252] width 230 height 297
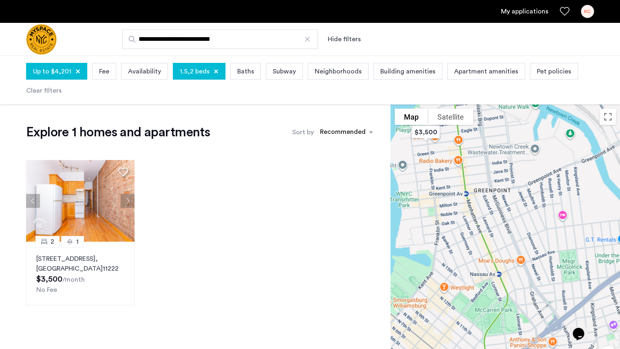
drag, startPoint x: 505, startPoint y: 291, endPoint x: 482, endPoint y: 287, distance: 23.2
click at [482, 287] on div "To navigate, press the arrow keys." at bounding box center [506, 252] width 230 height 297
click at [438, 135] on img "$3,500" at bounding box center [425, 132] width 41 height 25
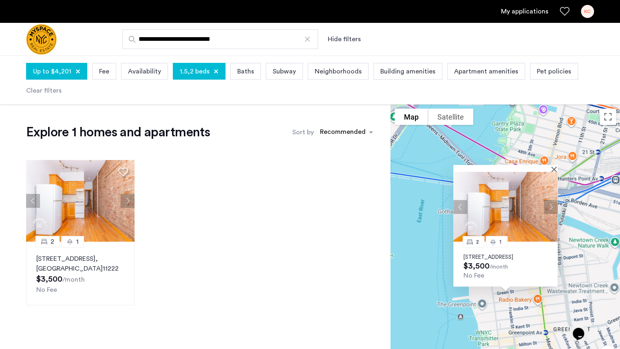
click at [556, 165] on div at bounding box center [506, 168] width 104 height 7
click at [554, 166] on button "Close" at bounding box center [556, 169] width 6 height 6
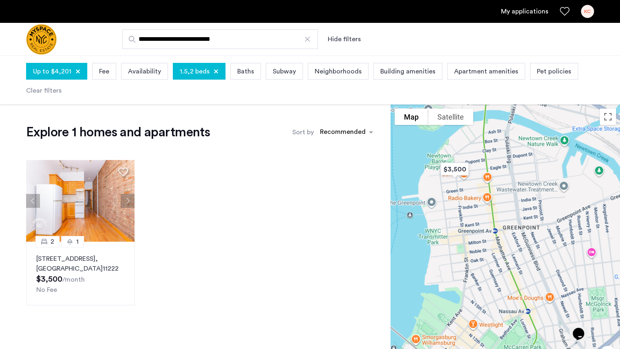
drag, startPoint x: 525, startPoint y: 204, endPoint x: 460, endPoint y: 100, distance: 122.8
click at [460, 100] on app-root "**********" at bounding box center [310, 268] width 620 height 537
click at [308, 34] on input "**********" at bounding box center [220, 39] width 196 height 20
click at [308, 37] on div at bounding box center [307, 39] width 8 height 8
click at [308, 37] on input "**********" at bounding box center [220, 39] width 196 height 20
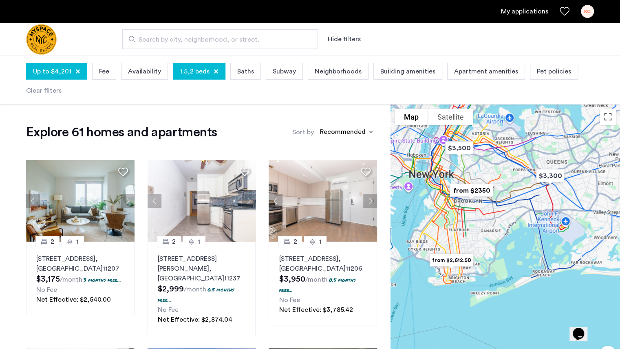
drag, startPoint x: 485, startPoint y: 252, endPoint x: 495, endPoint y: 252, distance: 10.2
click at [495, 252] on div at bounding box center [506, 252] width 230 height 297
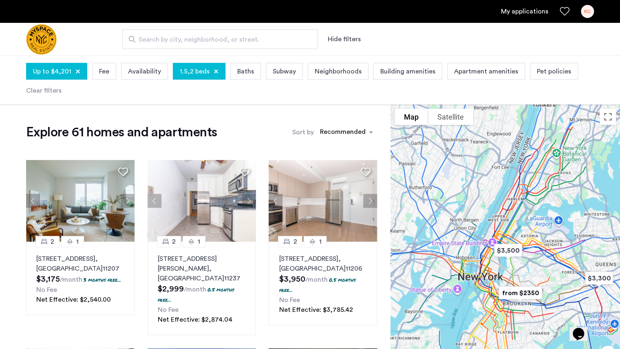
drag, startPoint x: 525, startPoint y: 297, endPoint x: 514, endPoint y: 261, distance: 36.6
click at [514, 280] on img "from $2350" at bounding box center [520, 292] width 57 height 25
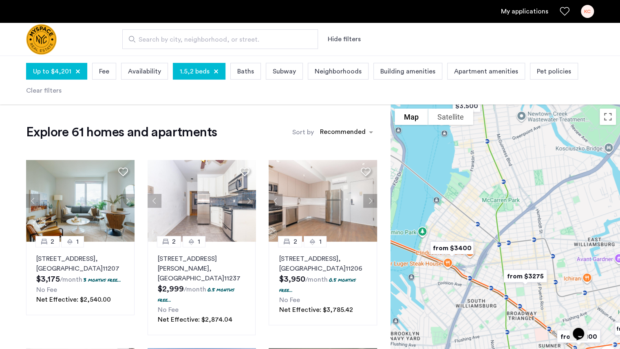
drag, startPoint x: 495, startPoint y: 291, endPoint x: 500, endPoint y: 148, distance: 142.9
click at [500, 148] on div at bounding box center [506, 252] width 230 height 297
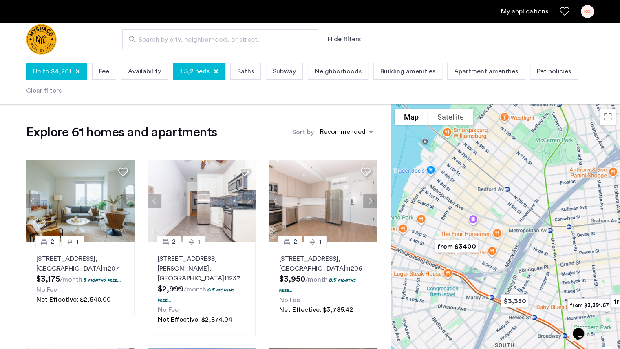
drag, startPoint x: 477, startPoint y: 230, endPoint x: 510, endPoint y: 159, distance: 78.5
click at [510, 159] on div at bounding box center [506, 252] width 230 height 297
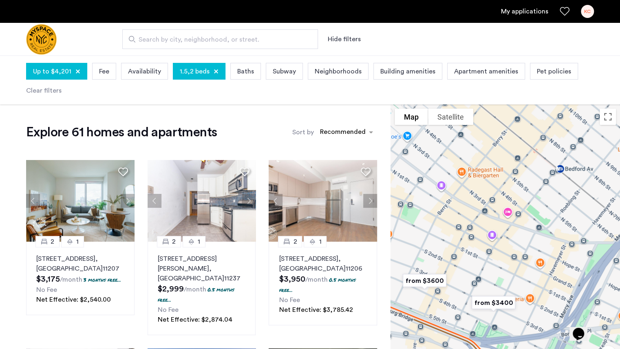
drag, startPoint x: 455, startPoint y: 233, endPoint x: 489, endPoint y: 169, distance: 72.6
click at [489, 169] on div at bounding box center [506, 252] width 230 height 297
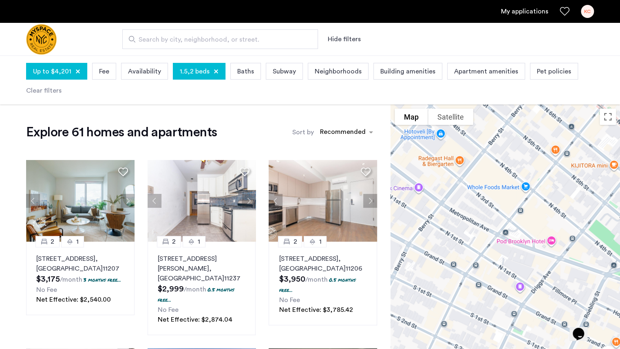
drag, startPoint x: 539, startPoint y: 160, endPoint x: 535, endPoint y: 277, distance: 117.1
click at [535, 277] on div at bounding box center [506, 252] width 230 height 297
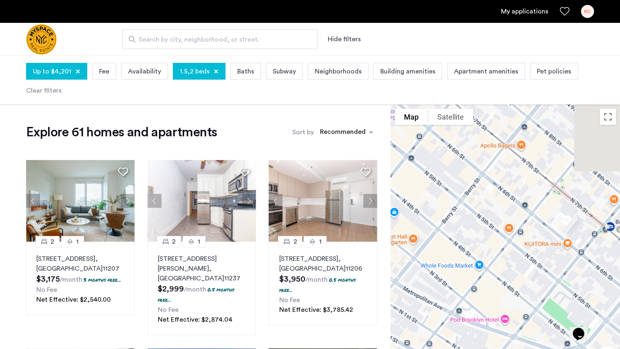
drag, startPoint x: 600, startPoint y: 233, endPoint x: 410, endPoint y: 261, distance: 191.7
click at [410, 261] on div at bounding box center [506, 252] width 230 height 297
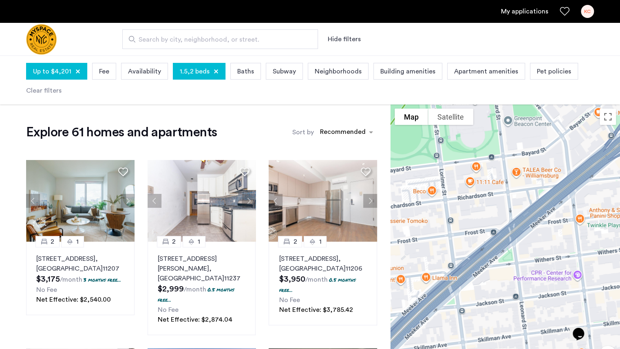
drag, startPoint x: 429, startPoint y: 245, endPoint x: 526, endPoint y: 244, distance: 96.7
click at [526, 244] on div at bounding box center [506, 252] width 230 height 297
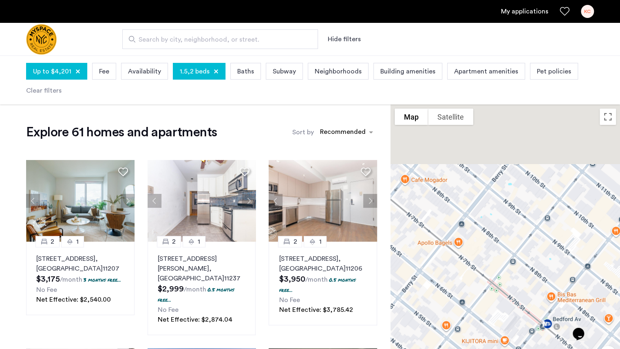
drag, startPoint x: 578, startPoint y: 210, endPoint x: 524, endPoint y: 329, distance: 130.7
click at [524, 329] on div at bounding box center [506, 252] width 230 height 297
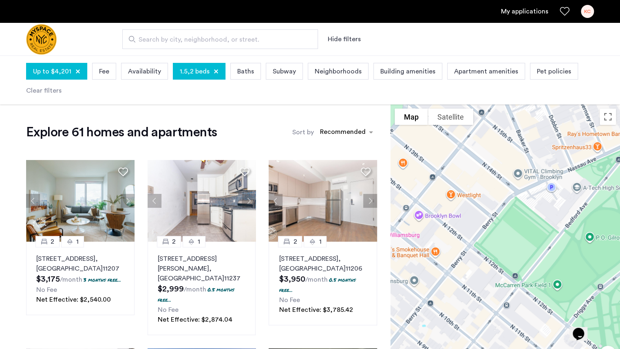
drag, startPoint x: 574, startPoint y: 281, endPoint x: 437, endPoint y: 341, distance: 148.9
click at [437, 341] on div at bounding box center [506, 252] width 230 height 297
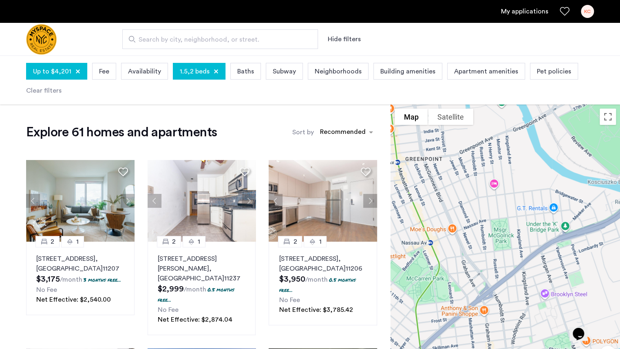
click at [78, 69] on div at bounding box center [77, 71] width 5 height 5
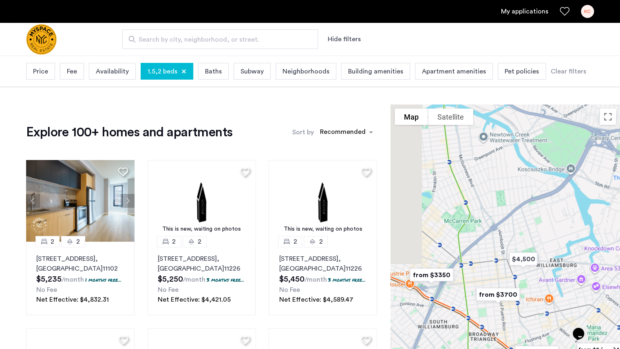
drag, startPoint x: 446, startPoint y: 235, endPoint x: 532, endPoint y: 234, distance: 86.1
click at [532, 234] on div at bounding box center [506, 252] width 230 height 297
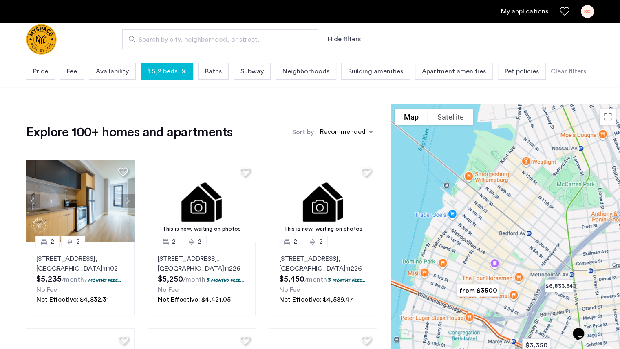
drag, startPoint x: 467, startPoint y: 235, endPoint x: 547, endPoint y: 202, distance: 85.6
click at [547, 202] on div at bounding box center [506, 252] width 230 height 297
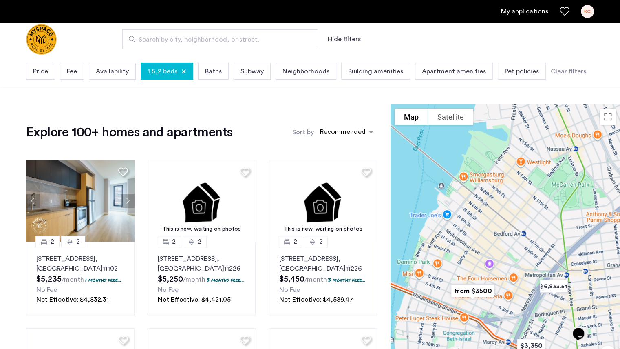
click at [182, 71] on div at bounding box center [184, 71] width 5 height 5
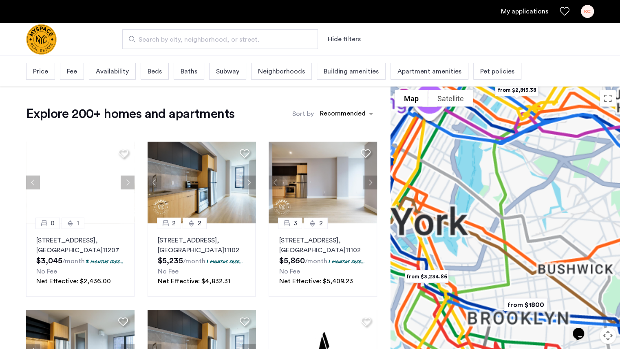
click at [51, 73] on div "Price" at bounding box center [40, 71] width 29 height 17
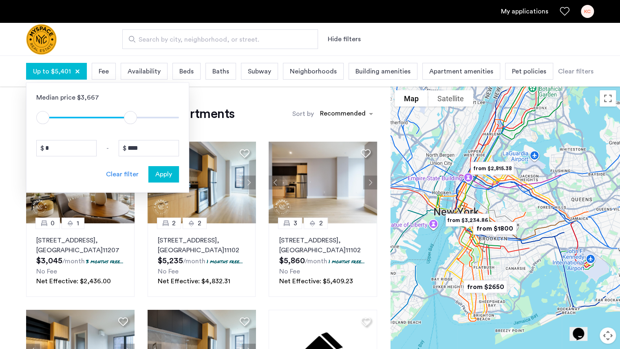
drag, startPoint x: 131, startPoint y: 117, endPoint x: 110, endPoint y: 117, distance: 20.8
click at [110, 117] on span "ngx-slider" at bounding box center [87, 118] width 88 height 2
type input "****"
drag, startPoint x: 130, startPoint y: 115, endPoint x: 113, endPoint y: 114, distance: 17.2
click at [113, 114] on span "ngx-slider-max" at bounding box center [112, 117] width 13 height 13
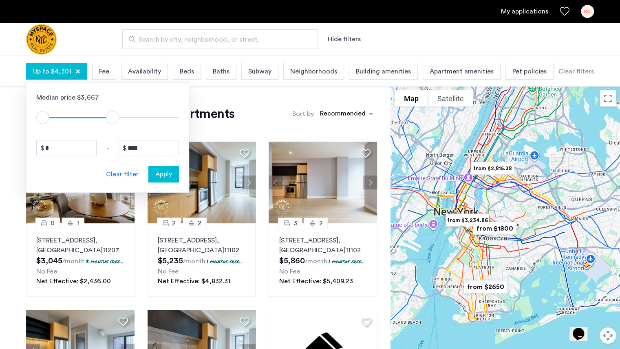
click at [173, 175] on div "Apply" at bounding box center [164, 174] width 26 height 10
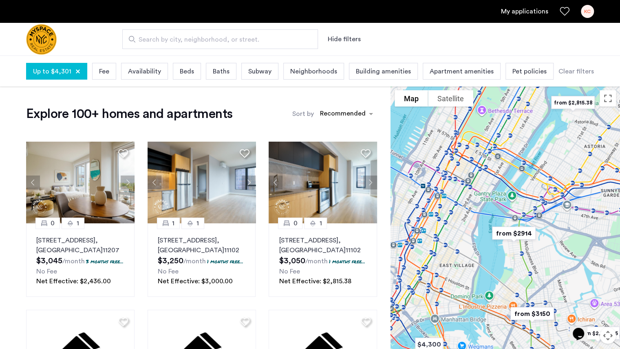
drag, startPoint x: 529, startPoint y: 261, endPoint x: 528, endPoint y: 223, distance: 38.0
click at [528, 223] on div at bounding box center [506, 234] width 230 height 297
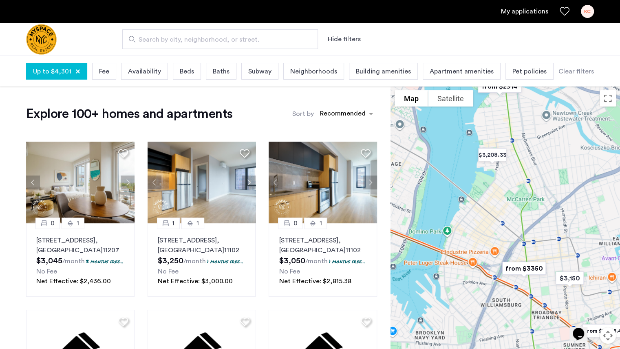
drag, startPoint x: 524, startPoint y: 273, endPoint x: 520, endPoint y: 160, distance: 113.0
click at [520, 160] on div at bounding box center [506, 234] width 230 height 297
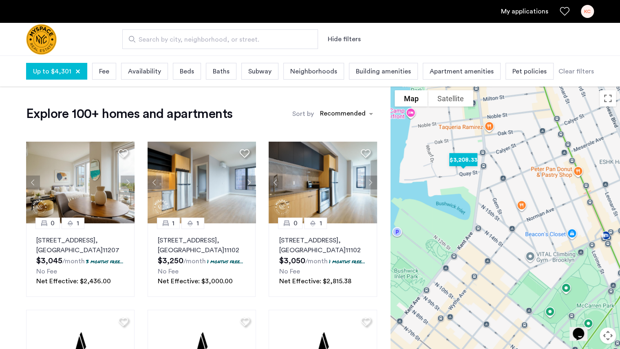
click at [463, 157] on img "$3,208.33" at bounding box center [463, 159] width 41 height 25
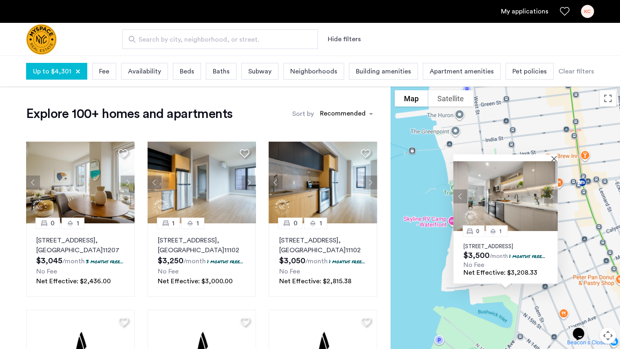
click at [550, 189] on button "Next apartment" at bounding box center [551, 196] width 14 height 14
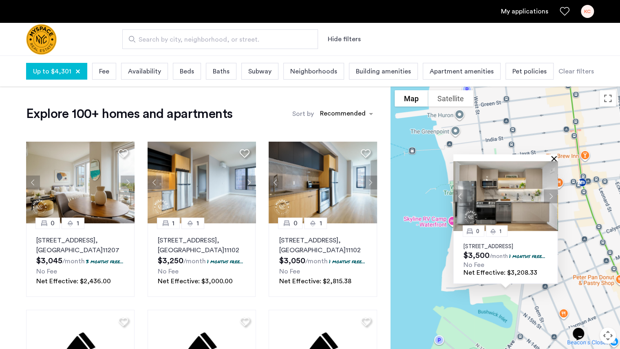
click at [553, 154] on div at bounding box center [506, 157] width 104 height 7
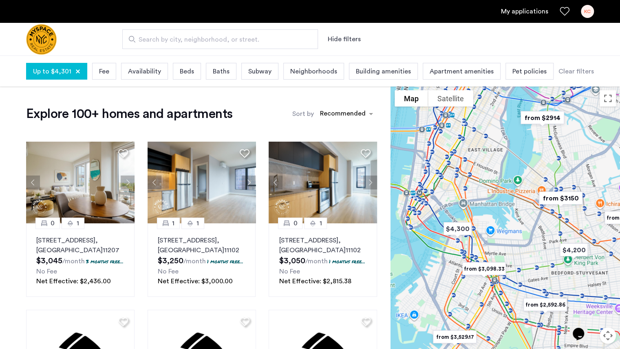
drag, startPoint x: 526, startPoint y: 275, endPoint x: 524, endPoint y: 206, distance: 69.8
click at [524, 206] on div at bounding box center [506, 234] width 230 height 297
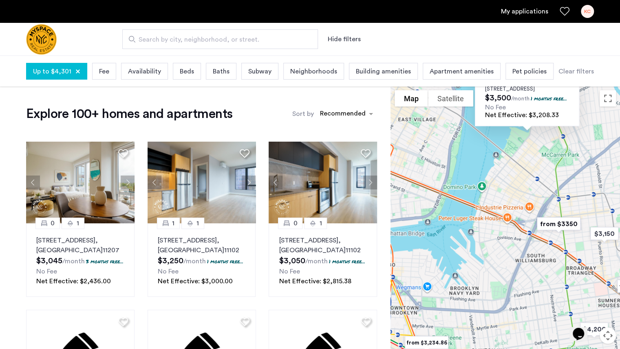
drag, startPoint x: 528, startPoint y: 302, endPoint x: 511, endPoint y: 131, distance: 171.8
click at [511, 131] on div "0 1 79 Quay Street, Unit 301, Brooklyn, NY 11222 $3,500 /month 1 months free...…" at bounding box center [506, 234] width 230 height 297
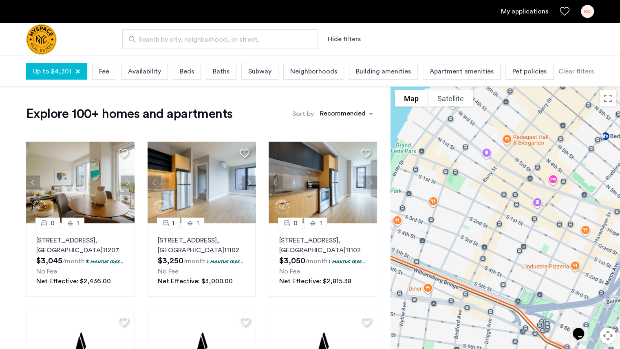
drag, startPoint x: 513, startPoint y: 262, endPoint x: 596, endPoint y: 248, distance: 84.1
click at [596, 248] on div "0 1 79 Quay Street, Unit 301, Brooklyn, NY 11222 $3,500 /month 1 months free...…" at bounding box center [506, 234] width 230 height 297
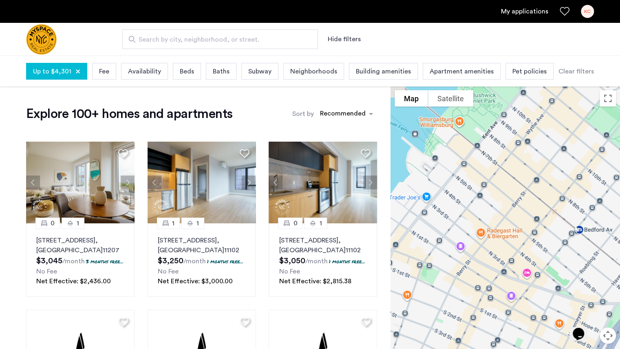
drag, startPoint x: 598, startPoint y: 208, endPoint x: 553, endPoint y: 306, distance: 107.3
click at [553, 306] on div "0 1 79 Quay Street, Unit 301, Brooklyn, NY 11222 $3,500 /month 1 months free...…" at bounding box center [506, 234] width 230 height 297
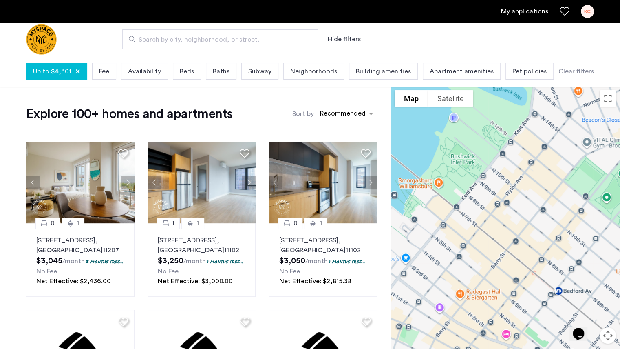
drag, startPoint x: 578, startPoint y: 190, endPoint x: 545, endPoint y: 279, distance: 94.7
click at [545, 279] on div "0 1 79 Quay Street, Unit 301, Brooklyn, NY 11222 $3,500 /month 1 months free...…" at bounding box center [506, 234] width 230 height 297
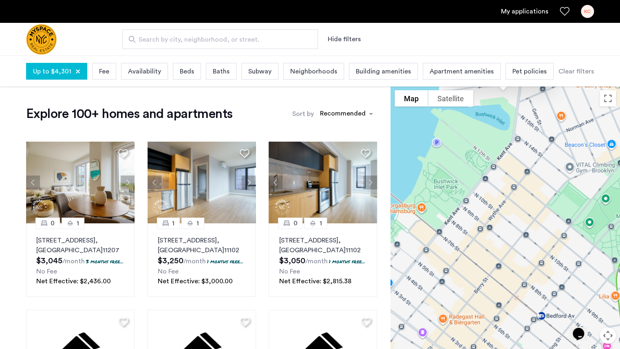
drag, startPoint x: 553, startPoint y: 210, endPoint x: 503, endPoint y: 224, distance: 51.9
click at [503, 224] on div "0 1 79 Quay Street, Unit 301, Brooklyn, NY 11222 $3,500 /month 1 months free...…" at bounding box center [506, 234] width 230 height 297
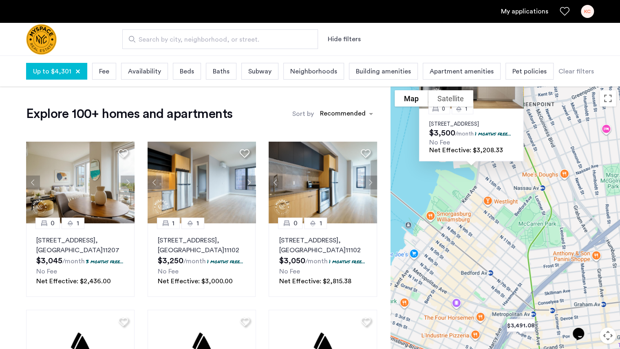
click at [493, 130] on div "0 1 79 Quay Street, Unit 301, Brooklyn, NY 11222 $3,500 /month 1 months free...…" at bounding box center [471, 135] width 104 height 53
click at [485, 89] on img at bounding box center [471, 74] width 104 height 70
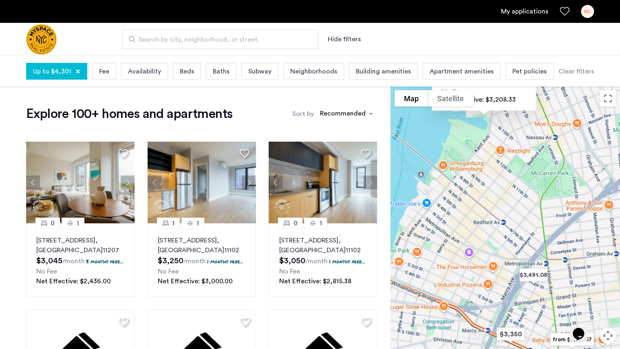
drag, startPoint x: 499, startPoint y: 202, endPoint x: 518, endPoint y: 149, distance: 56.4
click at [518, 149] on div "0 1 79 Quay Street, Unit 301, Brooklyn, NY 11222 $3,500 /month 1 months free...…" at bounding box center [506, 234] width 230 height 297
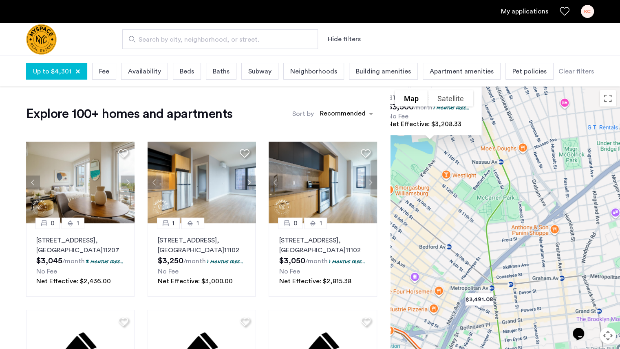
drag, startPoint x: 572, startPoint y: 148, endPoint x: 519, endPoint y: 215, distance: 84.7
click at [519, 215] on div "0 1 79 Quay Street, Unit 301, Brooklyn, NY 11222 $3,500 /month 1 months free...…" at bounding box center [506, 234] width 230 height 297
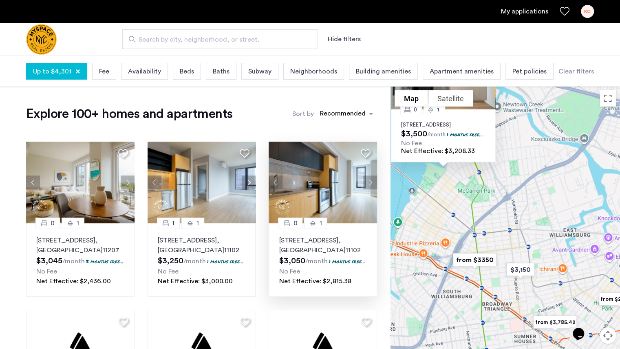
scroll to position [81, 0]
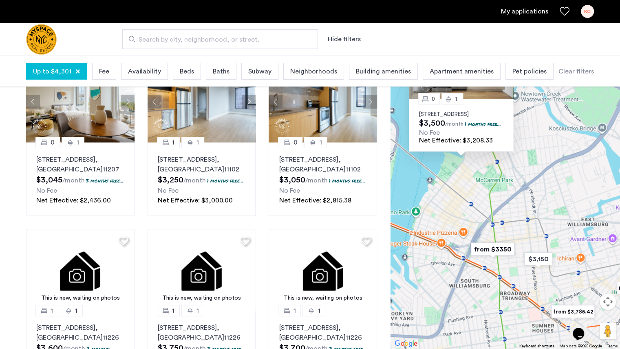
drag, startPoint x: 469, startPoint y: 234, endPoint x: 540, endPoint y: 298, distance: 95.3
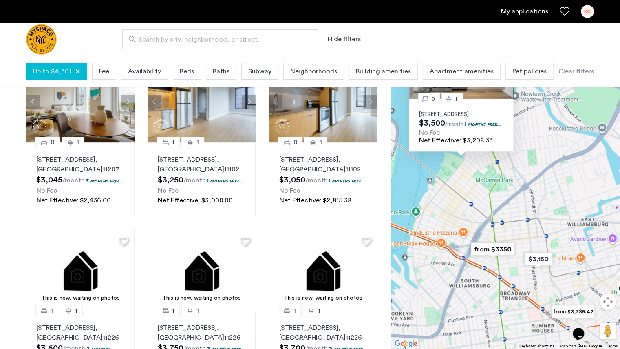
click at [521, 261] on img "from $3350" at bounding box center [493, 249] width 57 height 25
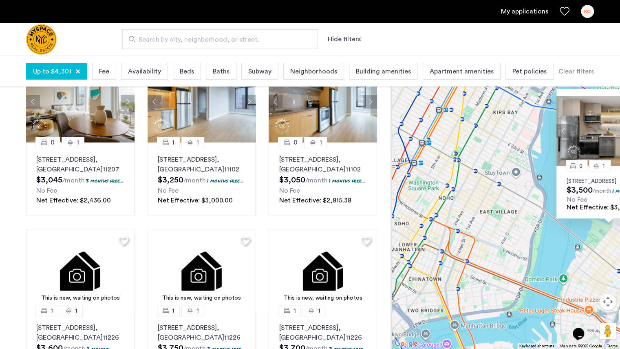
drag, startPoint x: 427, startPoint y: 272, endPoint x: 516, endPoint y: 288, distance: 91.1
click at [516, 288] on div "0 1 79 Quay Street, Unit 301, Brooklyn, NY 11222 $3,500 /month 1 months free...…" at bounding box center [506, 200] width 230 height 297
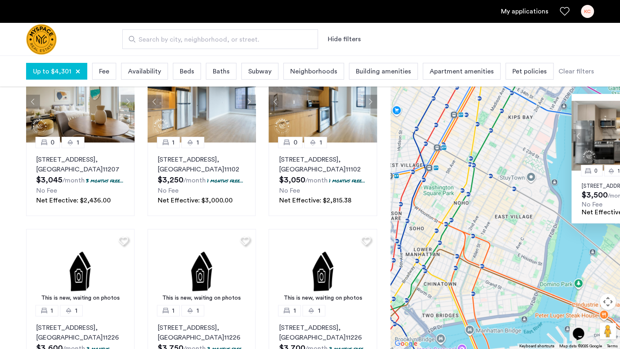
drag, startPoint x: 530, startPoint y: 250, endPoint x: 517, endPoint y: 272, distance: 26.2
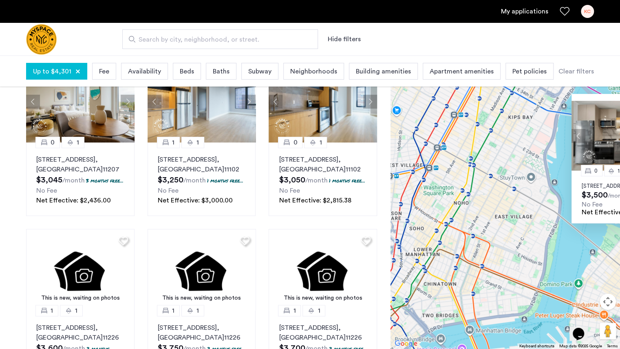
click at [517, 272] on div "0 1 79 Quay Street, Unit 301, Brooklyn, NY 11222 $3,500 /month 1 months free...…" at bounding box center [506, 200] width 230 height 297
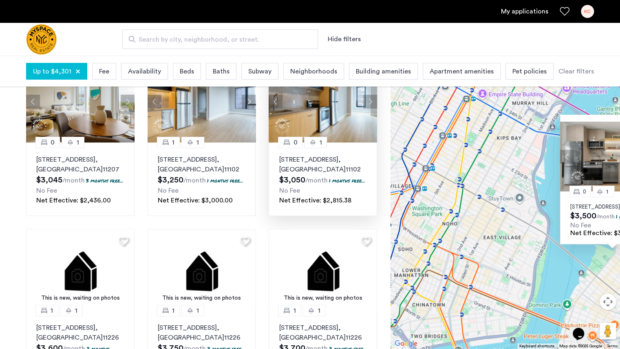
scroll to position [0, 0]
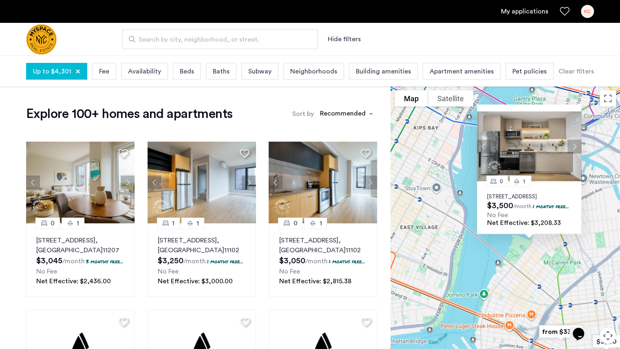
drag, startPoint x: 488, startPoint y: 221, endPoint x: 401, endPoint y: 175, distance: 98.7
click at [401, 175] on div "0 1 79 Quay Street, Unit 301, Brooklyn, NY 11222 $3,500 /month 1 months free...…" at bounding box center [506, 234] width 230 height 297
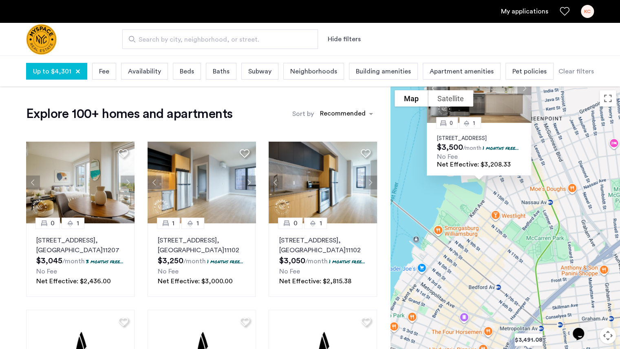
drag, startPoint x: 558, startPoint y: 259, endPoint x: 527, endPoint y: 253, distance: 31.7
click at [527, 253] on div "0 1 79 Quay Street, Unit 301, Brooklyn, NY 11222 $3,500 /month 1 months free...…" at bounding box center [506, 234] width 230 height 297
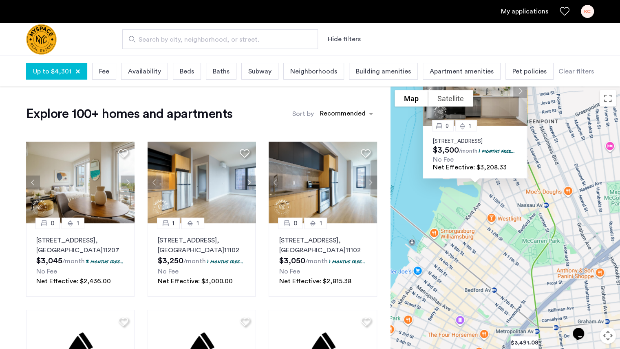
click at [170, 38] on span "Search by city, neighborhood, or street." at bounding box center [217, 40] width 157 height 10
click at [170, 38] on input "Search by city, neighborhood, or street." at bounding box center [220, 39] width 196 height 20
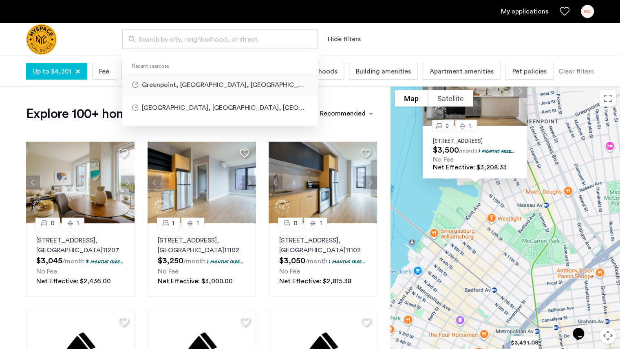
type input "**********"
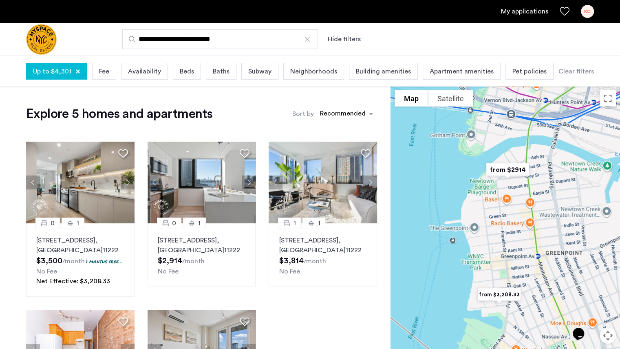
click at [501, 165] on img "from $2914" at bounding box center [508, 169] width 57 height 25
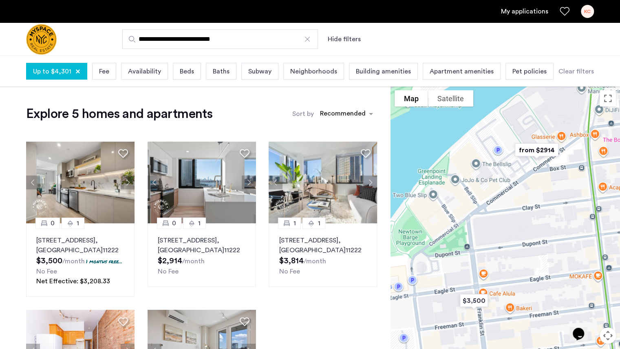
click at [537, 146] on img "from $2914" at bounding box center [537, 149] width 57 height 25
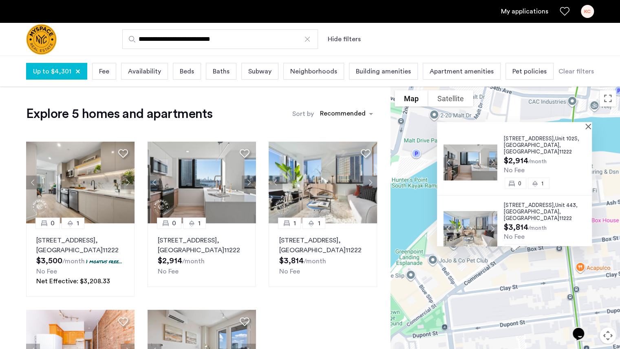
click at [467, 222] on img at bounding box center [471, 228] width 54 height 36
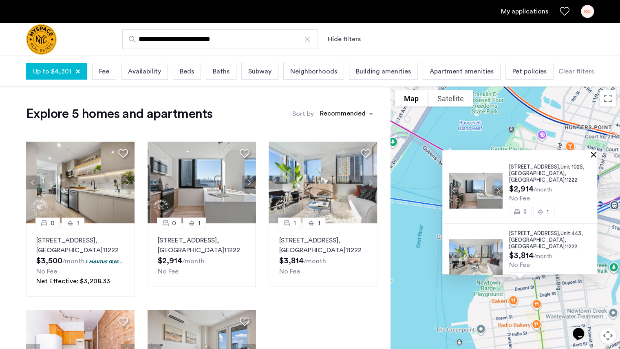
click at [597, 155] on button "Close" at bounding box center [596, 154] width 6 height 6
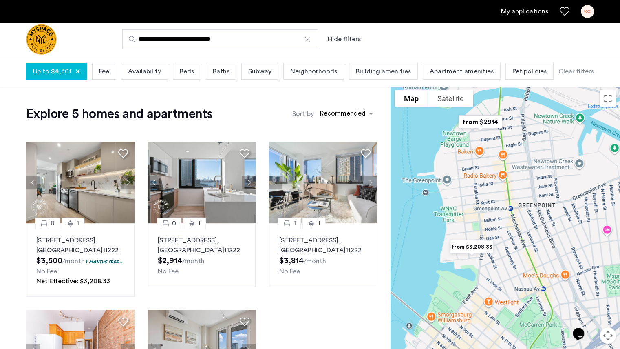
drag, startPoint x: 529, startPoint y: 287, endPoint x: 490, endPoint y: 128, distance: 163.0
click at [490, 128] on div at bounding box center [506, 234] width 230 height 297
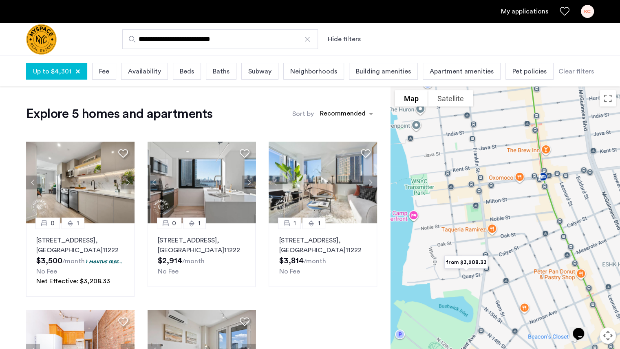
click at [470, 260] on img "from $3,208.33" at bounding box center [466, 262] width 57 height 25
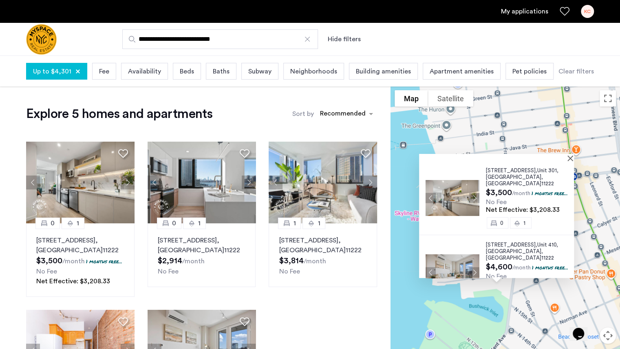
scroll to position [18, 0]
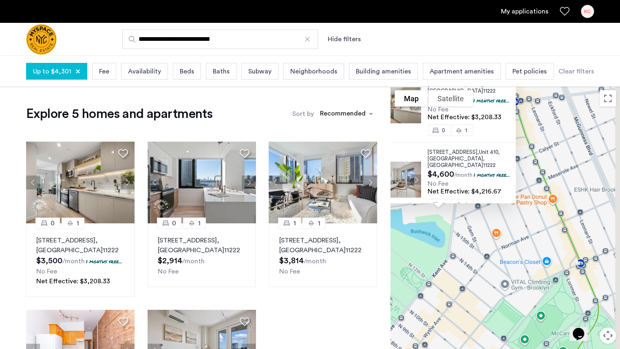
drag, startPoint x: 520, startPoint y: 289, endPoint x: 422, endPoint y: 153, distance: 167.4
click at [422, 153] on div "79 Quay Street, Unit 301, Brooklyn , NY 11222 $3,500 /month 1 months free... No…" at bounding box center [506, 234] width 230 height 297
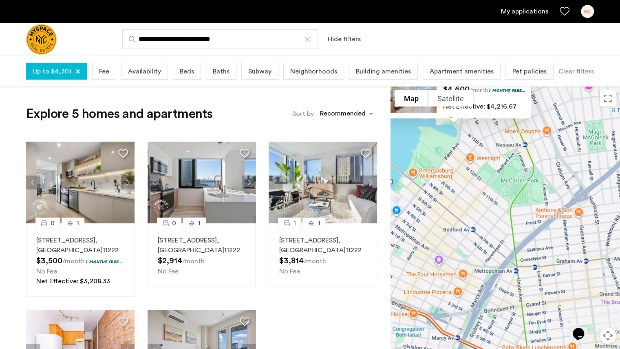
drag, startPoint x: 536, startPoint y: 220, endPoint x: 519, endPoint y: 204, distance: 23.1
click at [519, 204] on div "79 Quay Street, Unit 301, Brooklyn , NY 11222 $3,500 /month 1 months free... No…" at bounding box center [506, 234] width 230 height 297
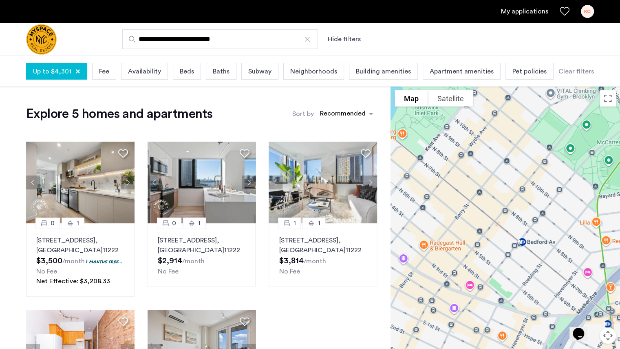
drag, startPoint x: 435, startPoint y: 199, endPoint x: 512, endPoint y: 158, distance: 87.1
click at [512, 158] on div "79 Quay Street, Unit 301, Brooklyn , NY 11222 $3,500 /month 1 months free... No…" at bounding box center [506, 234] width 230 height 297
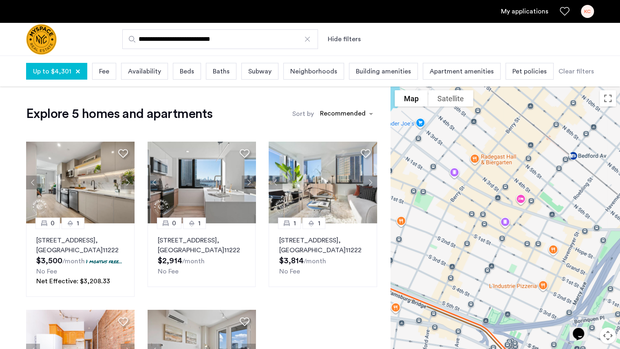
drag, startPoint x: 531, startPoint y: 212, endPoint x: 560, endPoint y: 90, distance: 125.2
click at [560, 90] on div "79 Quay Street, Unit 301, Brooklyn , NY 11222 $3,500 /month 1 months free... No…" at bounding box center [506, 234] width 230 height 297
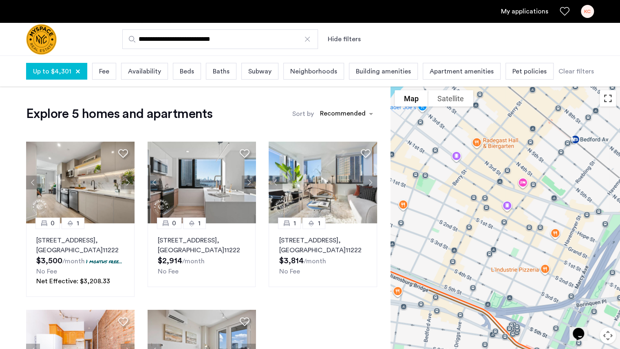
drag, startPoint x: 607, startPoint y: 96, endPoint x: 507, endPoint y: 228, distance: 165.7
click at [507, 228] on div "$3,500 from $3,208.33 from $2914 79 Quay Street, Unit 301, Brooklyn , NY 11222 …" at bounding box center [506, 234] width 230 height 297
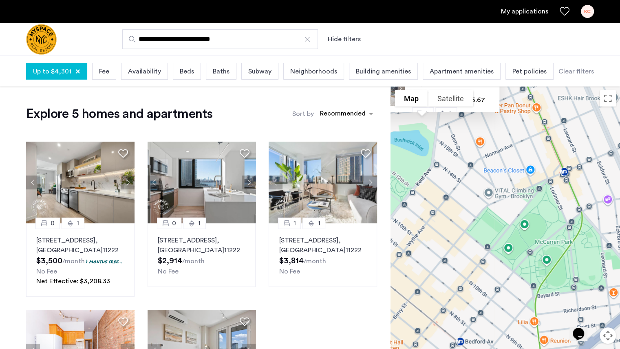
drag, startPoint x: 582, startPoint y: 139, endPoint x: 446, endPoint y: 368, distance: 266.3
click at [446, 348] on html "**********" at bounding box center [310, 174] width 620 height 349
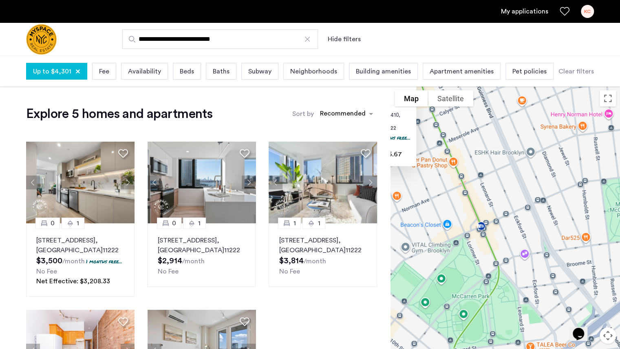
drag, startPoint x: 541, startPoint y: 300, endPoint x: 494, endPoint y: 285, distance: 48.8
click at [494, 285] on div "79 Quay Street, Unit 301, Brooklyn , NY 11222 $3,500 /month 1 months free... No…" at bounding box center [506, 234] width 230 height 297
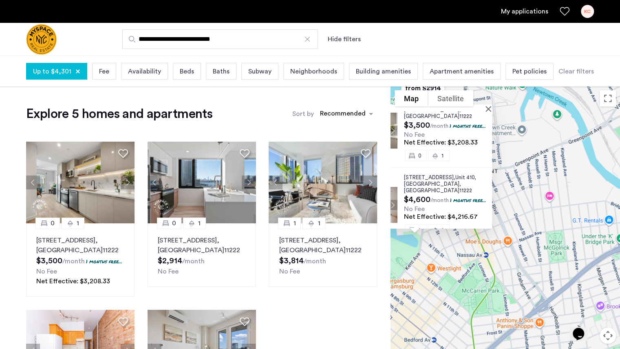
click at [387, 159] on div "Explore 5 homes and apartments Sort by Recommended 0 1 79 Quay Street, Unit 301…" at bounding box center [195, 286] width 391 height 401
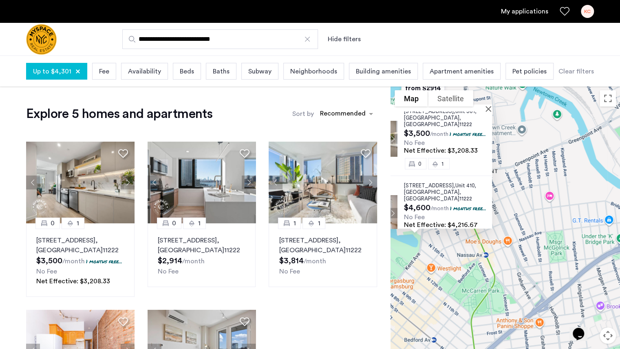
scroll to position [0, 0]
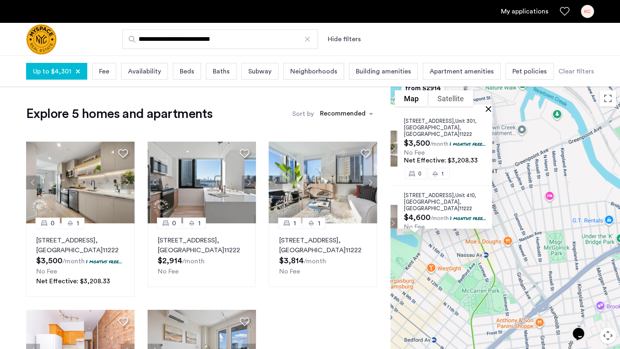
click at [492, 111] on button "Close" at bounding box center [490, 109] width 6 height 6
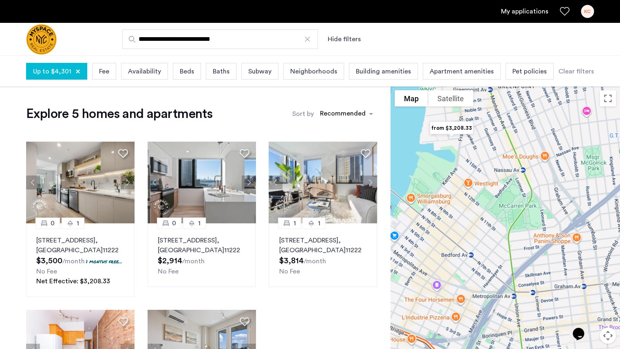
drag, startPoint x: 485, startPoint y: 249, endPoint x: 514, endPoint y: 146, distance: 106.6
click at [514, 146] on div at bounding box center [506, 234] width 230 height 297
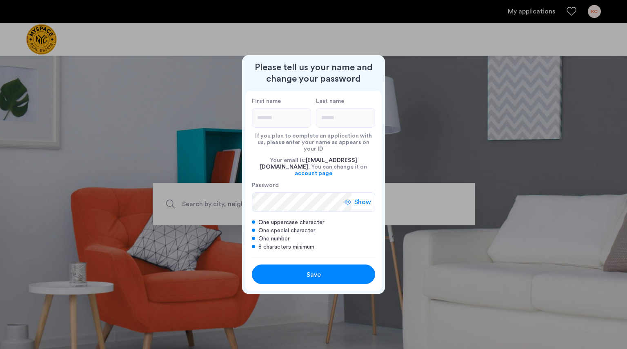
click at [317, 264] on button "Save" at bounding box center [313, 274] width 123 height 20
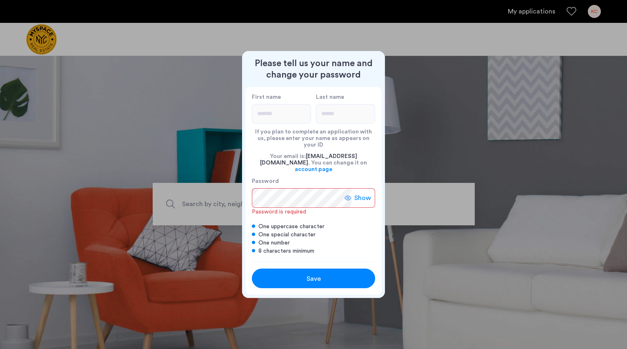
click at [432, 73] on div at bounding box center [313, 174] width 627 height 349
click at [361, 194] on span "Show" at bounding box center [362, 198] width 17 height 10
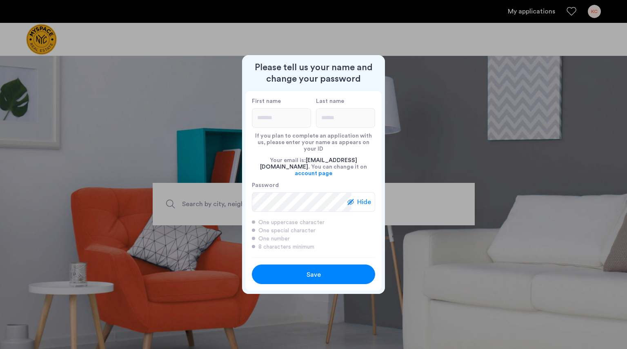
click at [334, 264] on button "Save" at bounding box center [313, 274] width 123 height 20
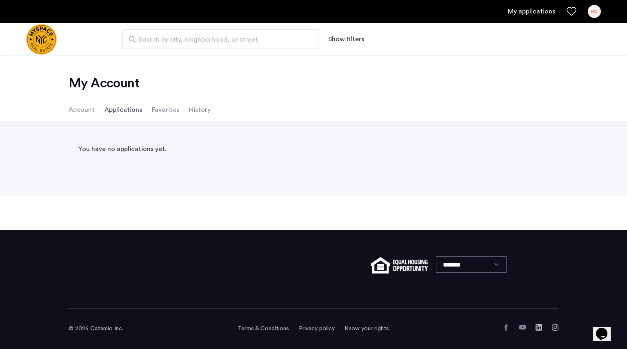
click at [573, 6] on ul "My applications KC" at bounding box center [313, 11] width 574 height 13
click at [573, 9] on icon "Favorites" at bounding box center [571, 12] width 10 height 10
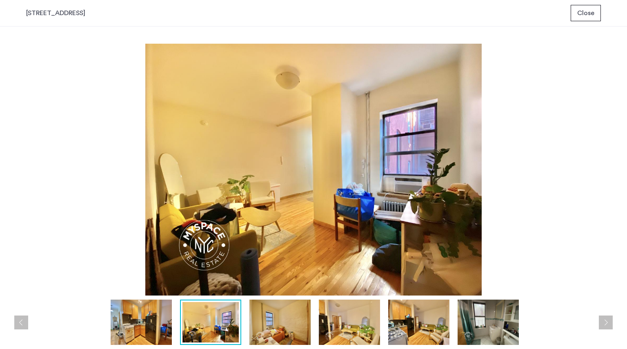
click at [405, 342] on img at bounding box center [418, 321] width 61 height 45
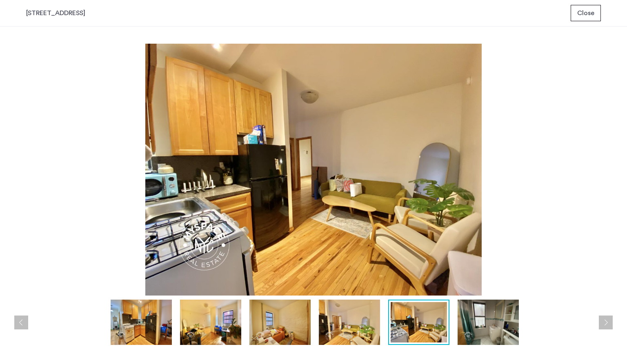
click at [355, 315] on img at bounding box center [349, 321] width 61 height 45
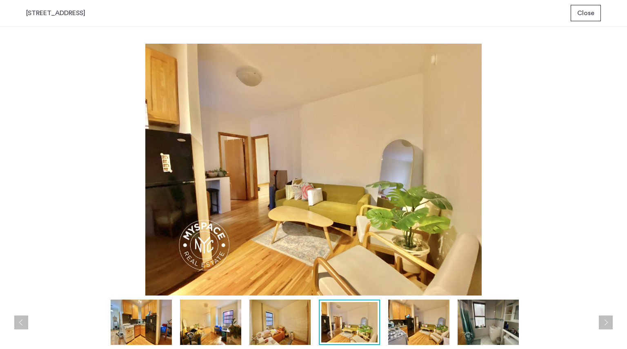
click at [304, 319] on img at bounding box center [279, 321] width 61 height 45
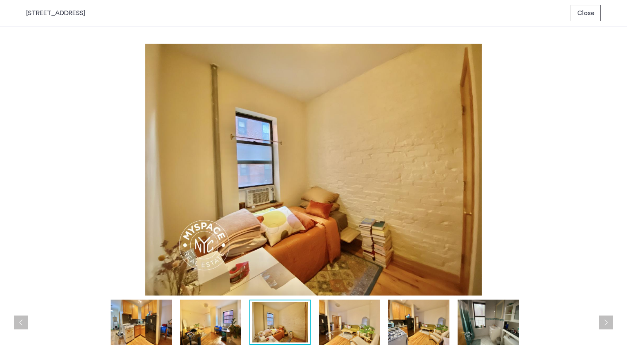
click at [551, 195] on img at bounding box center [313, 170] width 574 height 252
click at [588, 4] on div "[STREET_ADDRESS]" at bounding box center [313, 13] width 627 height 27
click at [589, 7] on button "Close" at bounding box center [585, 13] width 30 height 16
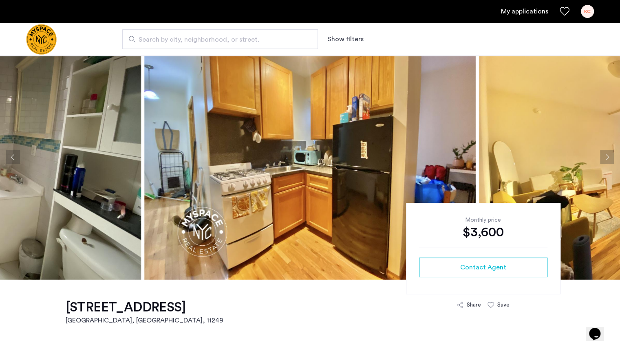
scroll to position [21, 0]
click at [494, 304] on div "Save" at bounding box center [499, 304] width 22 height 8
click at [493, 303] on icon at bounding box center [491, 304] width 7 height 7
click at [502, 303] on div "Save" at bounding box center [504, 304] width 12 height 8
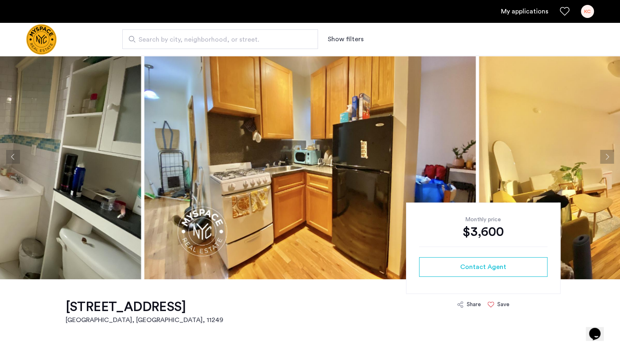
scroll to position [80, 0]
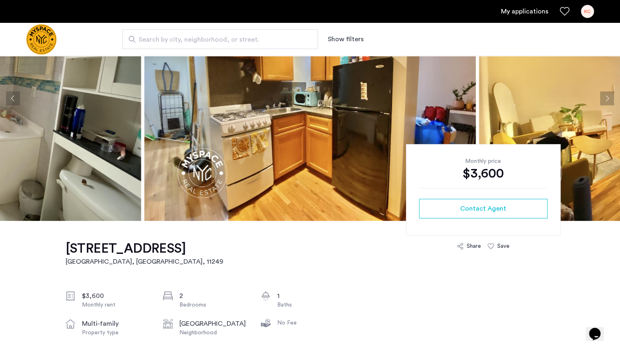
click at [498, 246] on div "Save" at bounding box center [504, 246] width 12 height 8
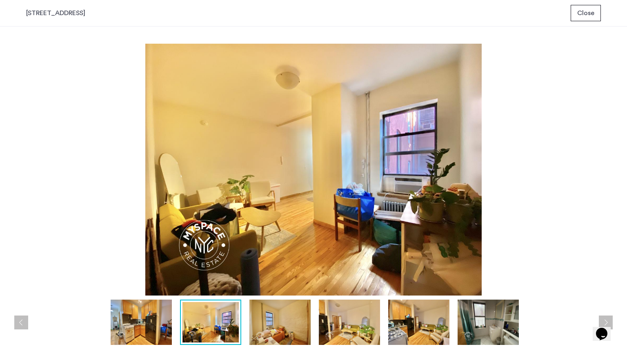
click at [613, 176] on div "prev next prev next" at bounding box center [313, 188] width 627 height 322
click at [294, 336] on img at bounding box center [279, 321] width 61 height 45
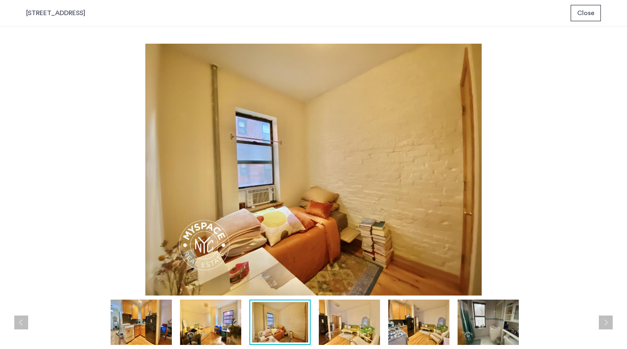
click at [351, 323] on img at bounding box center [349, 321] width 61 height 45
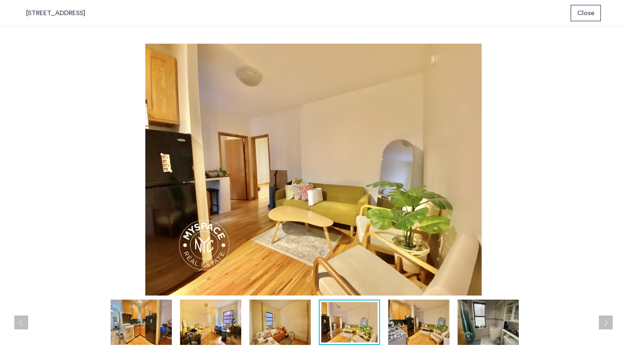
click at [596, 7] on button "Close" at bounding box center [585, 13] width 30 height 16
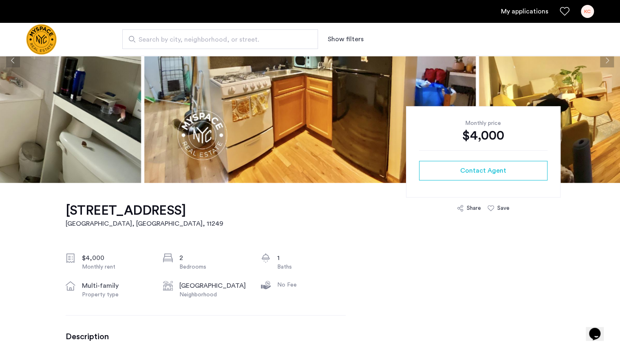
scroll to position [104, 0]
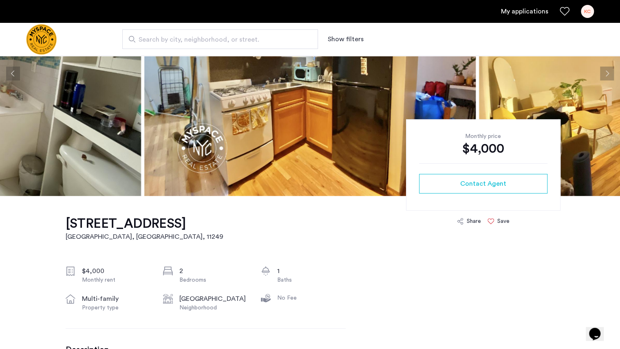
click at [495, 222] on div "Save" at bounding box center [499, 221] width 22 height 8
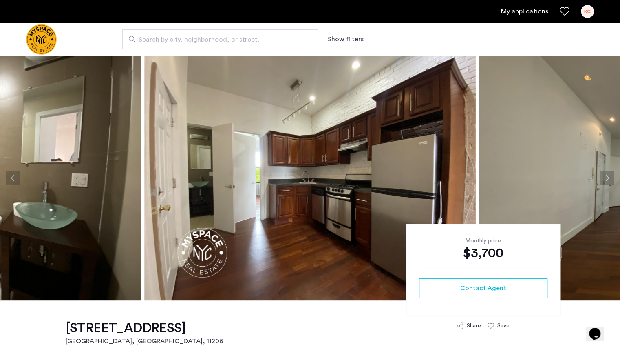
click at [609, 174] on button "Next apartment" at bounding box center [607, 178] width 14 height 14
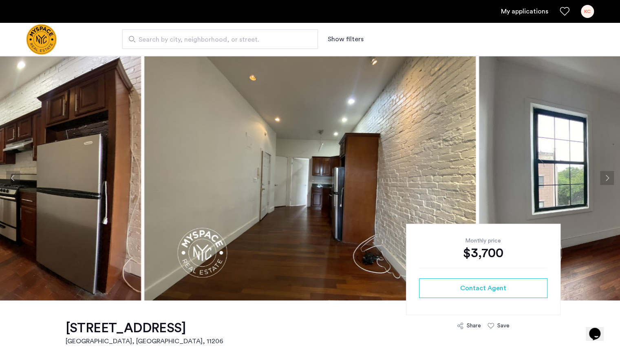
click at [609, 174] on button "Next apartment" at bounding box center [607, 178] width 14 height 14
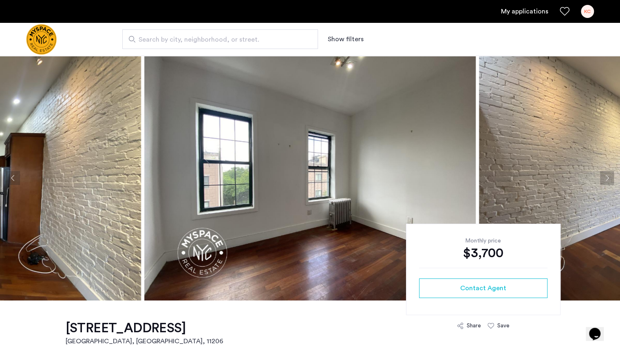
click at [609, 174] on button "Next apartment" at bounding box center [607, 178] width 14 height 14
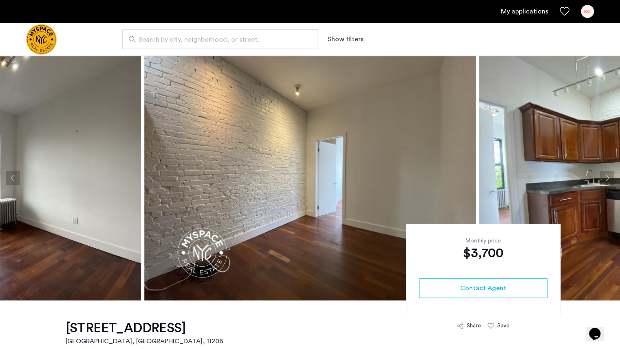
click at [609, 174] on button "Next apartment" at bounding box center [607, 178] width 14 height 14
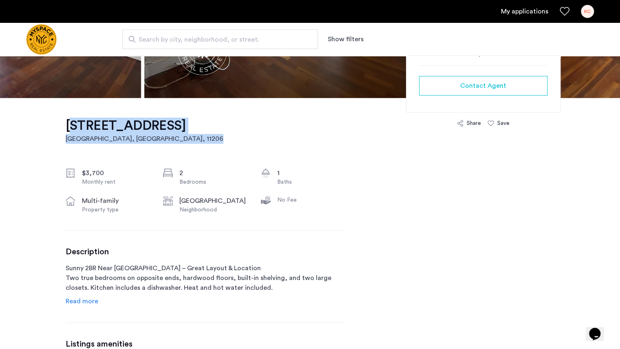
drag, startPoint x: 51, startPoint y: 127, endPoint x: 153, endPoint y: 138, distance: 101.8
copy link "194 Humboldt St, Unit 2R Brooklyn, NY , 11206"
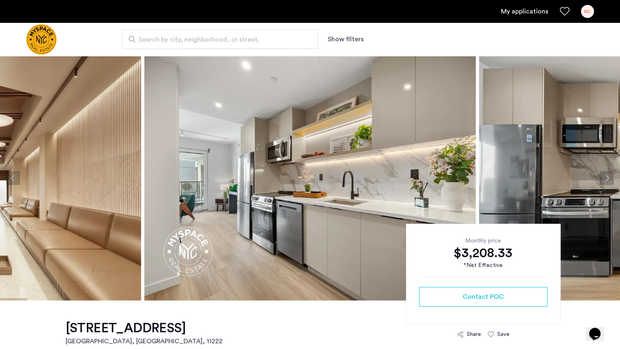
click at [605, 181] on button "Next apartment" at bounding box center [607, 178] width 14 height 14
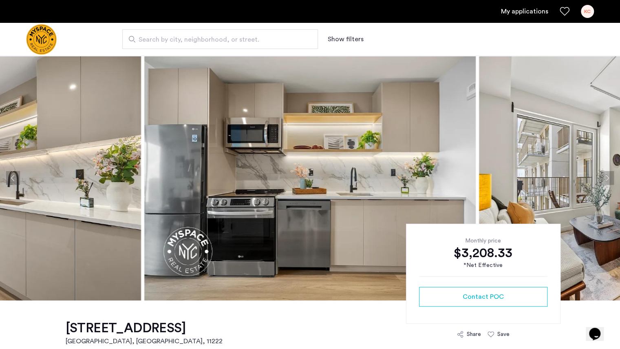
click at [605, 181] on button "Next apartment" at bounding box center [607, 178] width 14 height 14
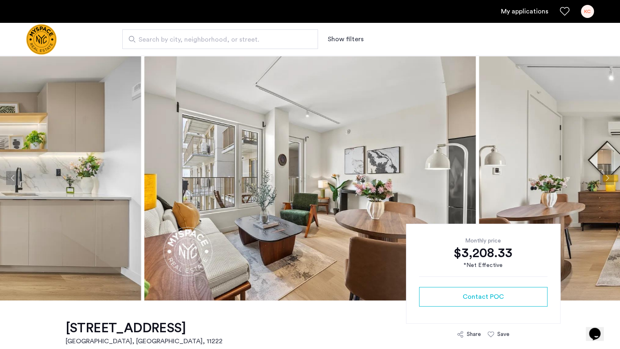
click at [605, 181] on button "Next apartment" at bounding box center [607, 178] width 14 height 14
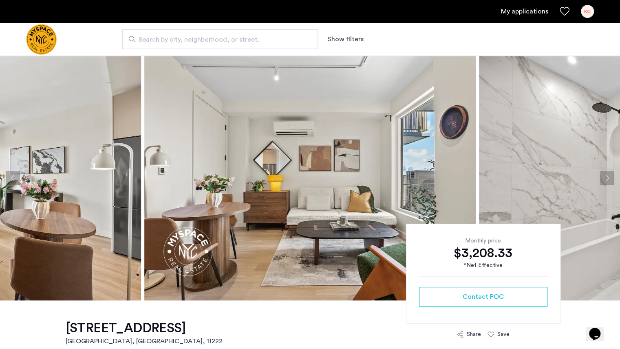
click at [605, 181] on button "Next apartment" at bounding box center [607, 178] width 14 height 14
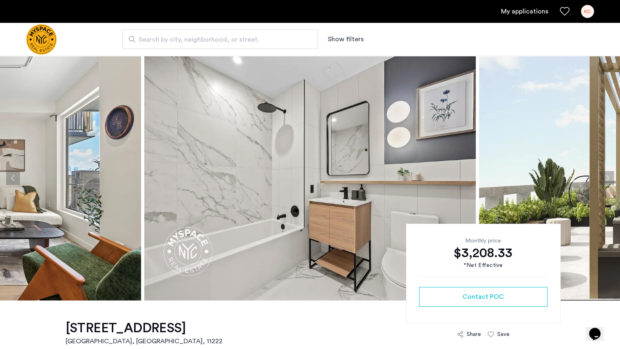
click at [605, 181] on button "Next apartment" at bounding box center [607, 178] width 14 height 14
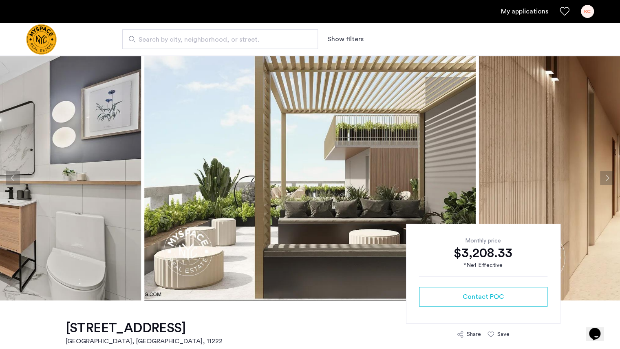
click at [605, 181] on button "Next apartment" at bounding box center [607, 178] width 14 height 14
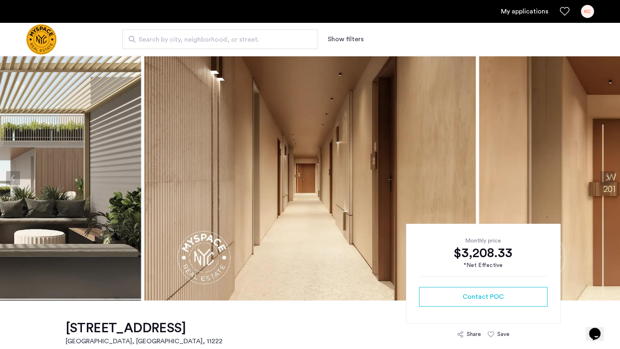
click at [605, 181] on button "Next apartment" at bounding box center [607, 178] width 14 height 14
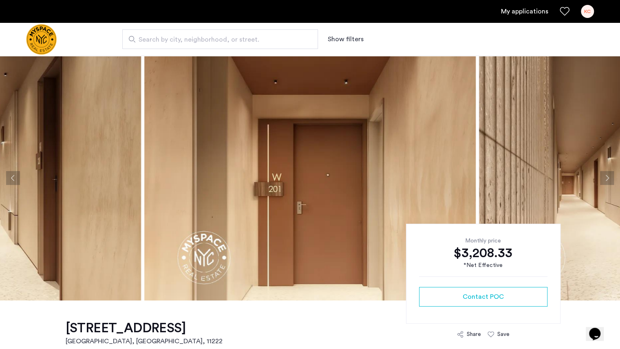
click at [605, 181] on button "Next apartment" at bounding box center [607, 178] width 14 height 14
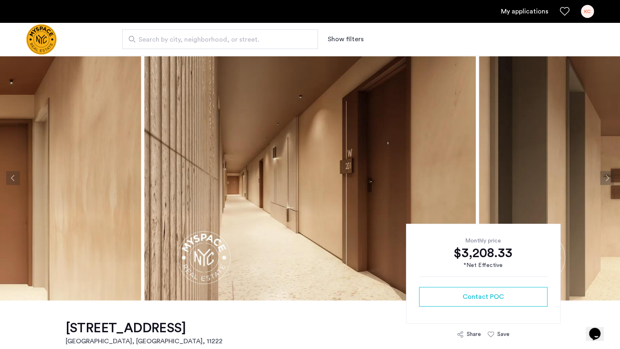
click at [605, 181] on button "Next apartment" at bounding box center [607, 178] width 14 height 14
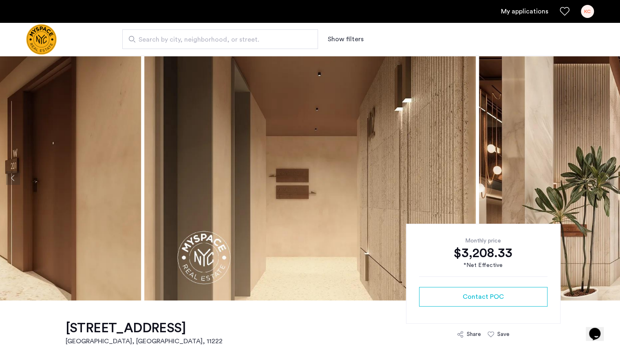
click at [605, 181] on button "Next apartment" at bounding box center [607, 178] width 14 height 14
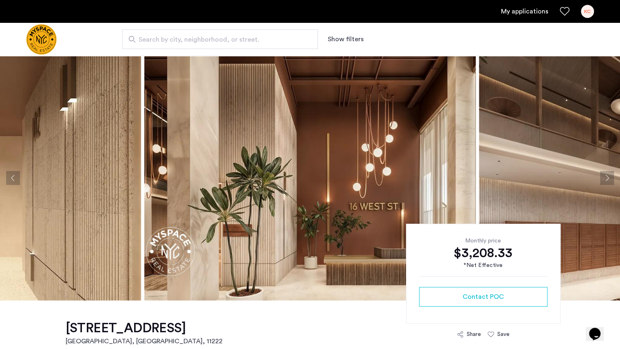
click at [605, 181] on button "Next apartment" at bounding box center [607, 178] width 14 height 14
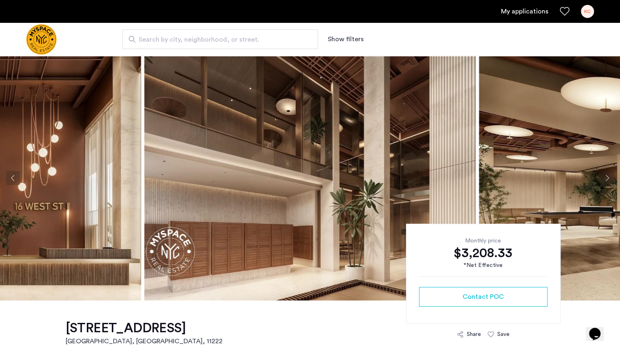
click at [605, 181] on button "Next apartment" at bounding box center [607, 178] width 14 height 14
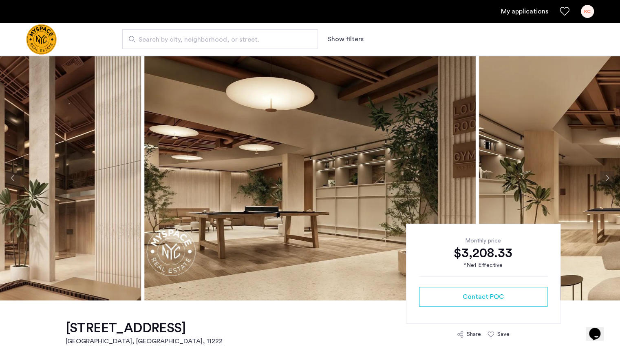
click at [605, 181] on button "Next apartment" at bounding box center [607, 178] width 14 height 14
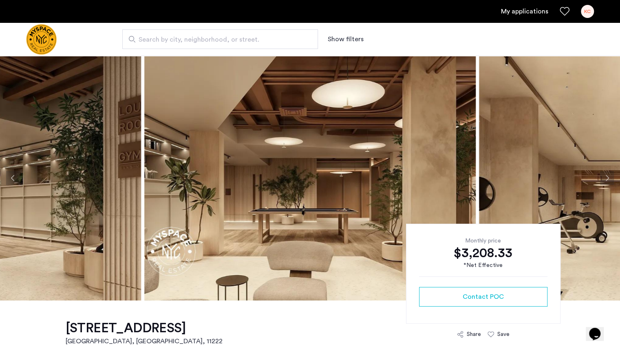
click at [605, 181] on button "Next apartment" at bounding box center [607, 178] width 14 height 14
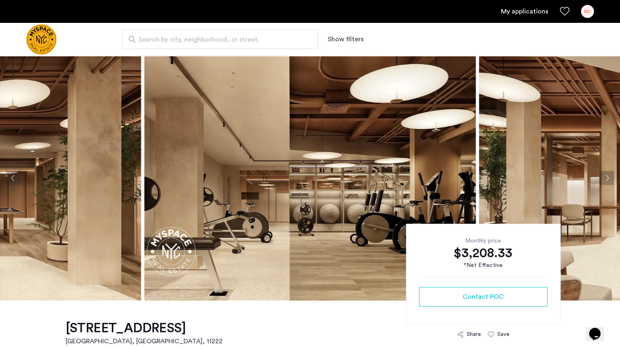
click at [605, 181] on button "Next apartment" at bounding box center [607, 178] width 14 height 14
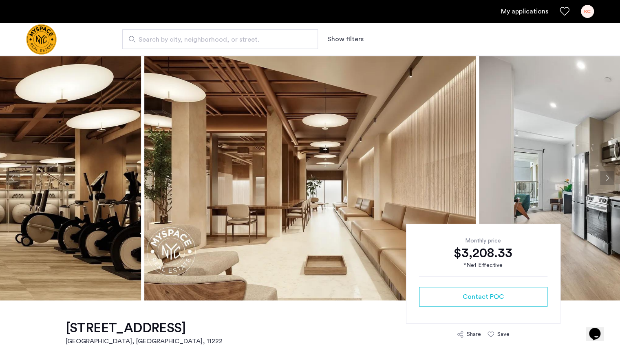
click at [605, 181] on button "Next apartment" at bounding box center [607, 178] width 14 height 14
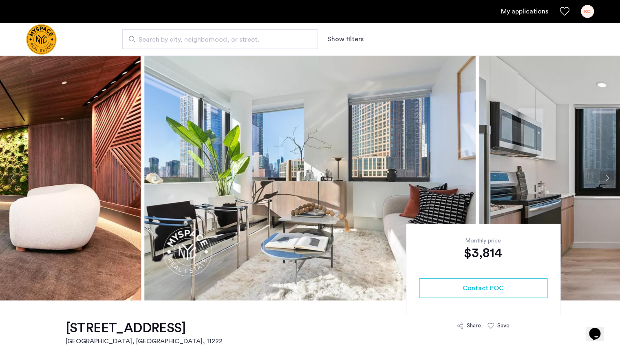
click at [604, 176] on button "Next apartment" at bounding box center [607, 178] width 14 height 14
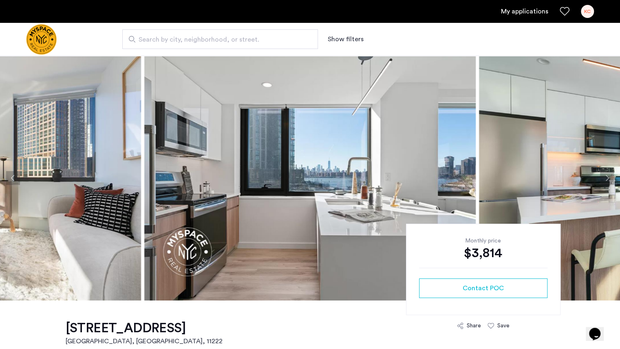
click at [604, 176] on button "Next apartment" at bounding box center [607, 178] width 14 height 14
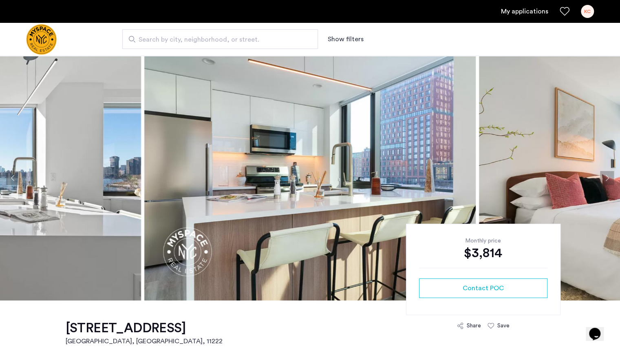
click at [605, 176] on button "Next apartment" at bounding box center [607, 178] width 14 height 14
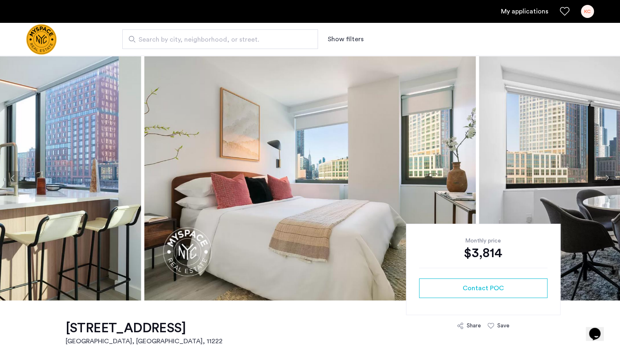
click at [605, 176] on button "Next apartment" at bounding box center [607, 178] width 14 height 14
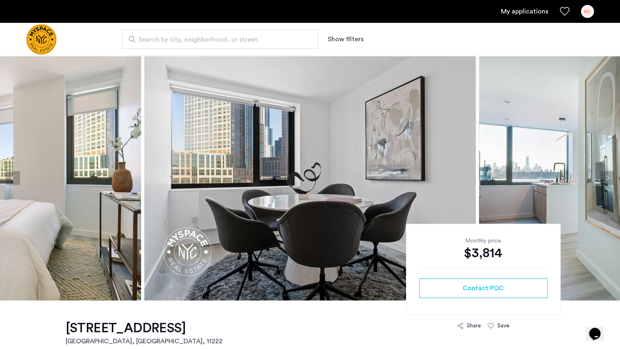
click at [605, 176] on button "Next apartment" at bounding box center [607, 178] width 14 height 14
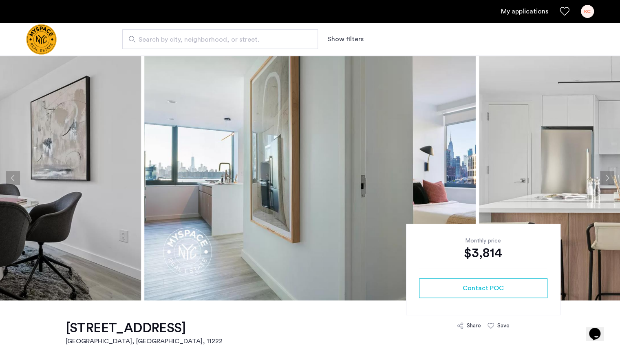
click at [605, 176] on button "Next apartment" at bounding box center [607, 178] width 14 height 14
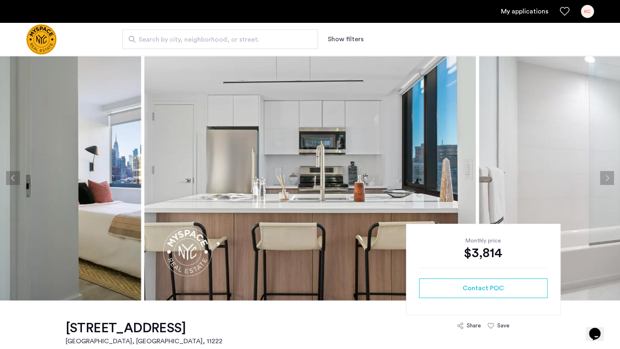
click at [611, 175] on button "Next apartment" at bounding box center [607, 178] width 14 height 14
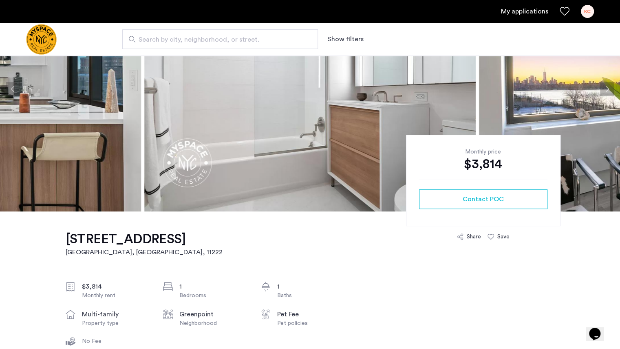
scroll to position [91, 0]
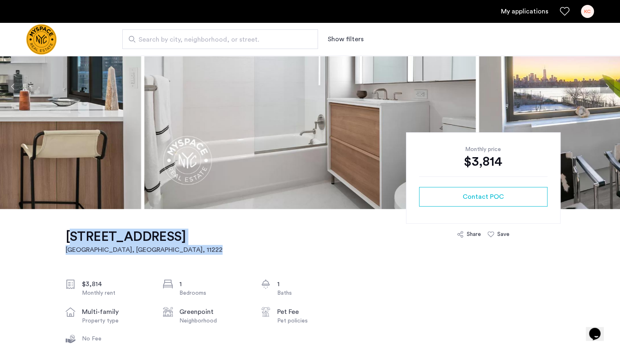
drag, startPoint x: 58, startPoint y: 237, endPoint x: 263, endPoint y: 235, distance: 204.8
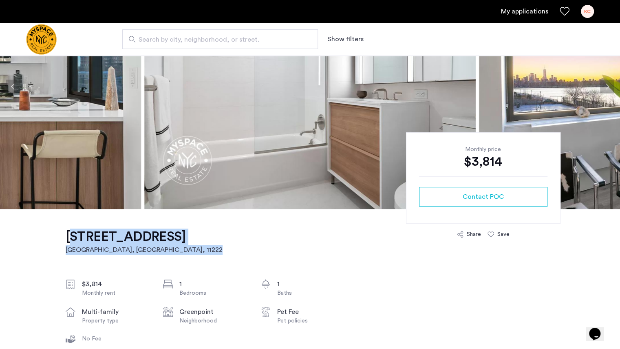
drag, startPoint x: 56, startPoint y: 235, endPoint x: 148, endPoint y: 249, distance: 92.8
copy link "[STREET_ADDRESS]"
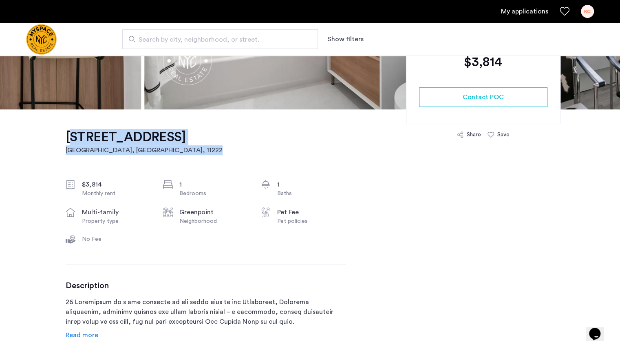
scroll to position [0, 0]
